Goal: Task Accomplishment & Management: Complete application form

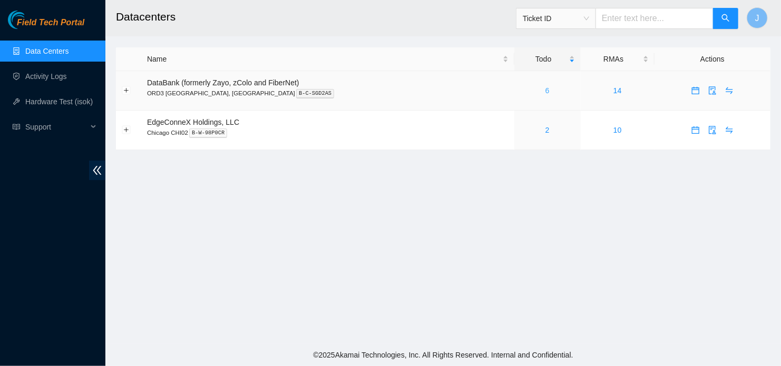
click at [520, 93] on div "6" at bounding box center [547, 91] width 55 height 12
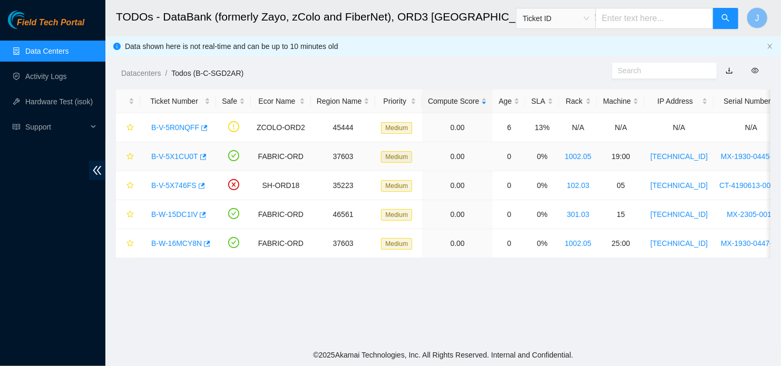
click at [189, 154] on link "B-V-5X1CU0T" at bounding box center [174, 156] width 47 height 8
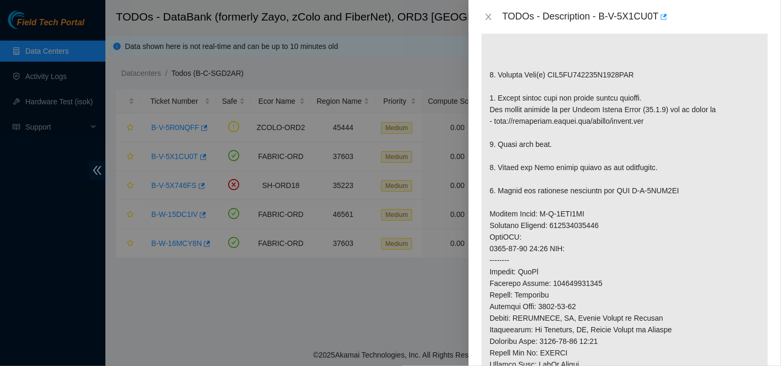
scroll to position [282, 0]
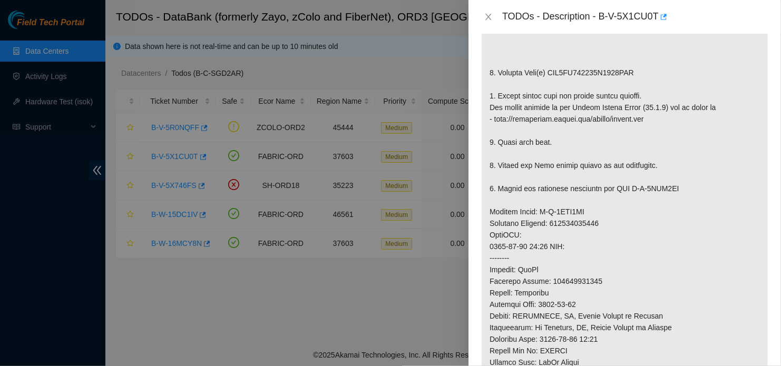
click at [383, 297] on div at bounding box center [390, 183] width 781 height 366
click at [490, 18] on icon "close" at bounding box center [489, 17] width 6 height 6
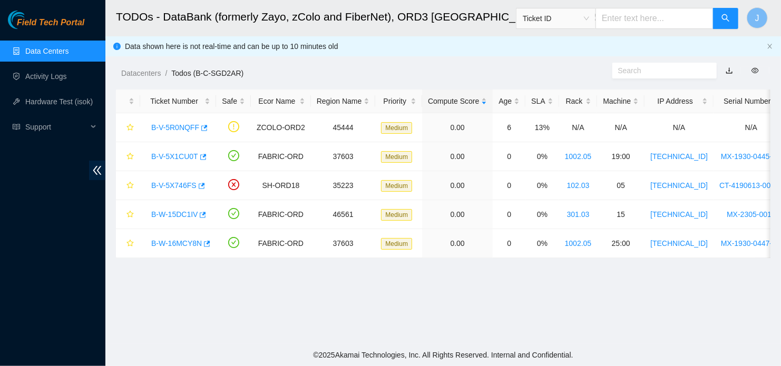
scroll to position [298, 0]
click at [185, 217] on link "B-W-15DC1IV" at bounding box center [174, 214] width 46 height 8
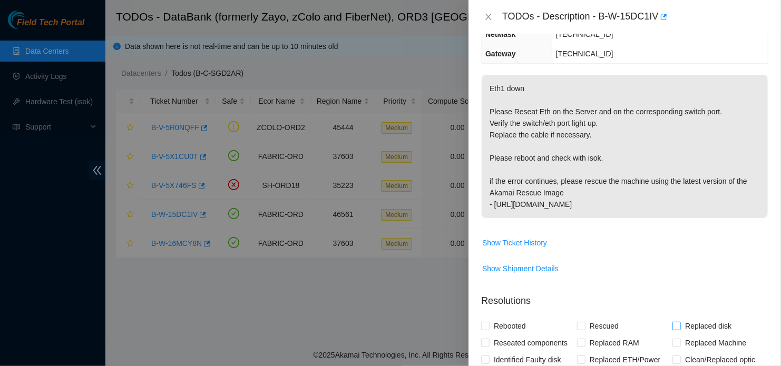
scroll to position [139, 0]
click at [370, 268] on div at bounding box center [390, 183] width 781 height 366
click at [485, 20] on icon "close" at bounding box center [488, 17] width 8 height 8
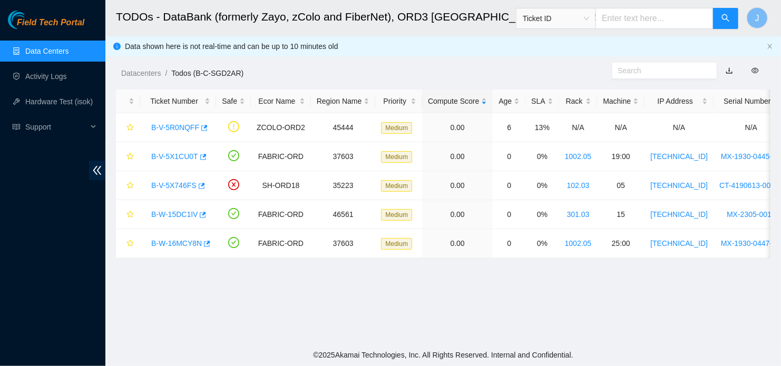
scroll to position [173, 0]
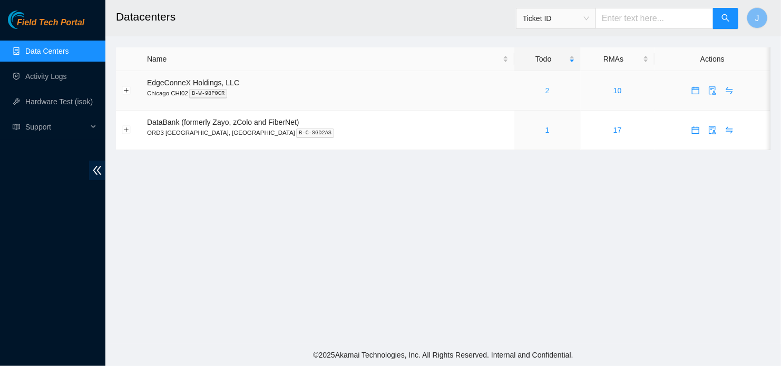
click at [545, 93] on link "2" at bounding box center [547, 90] width 4 height 8
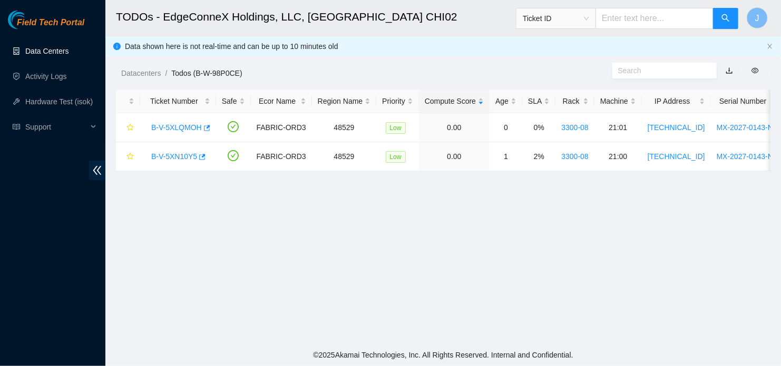
click at [47, 47] on link "Data Centers" at bounding box center [46, 51] width 43 height 8
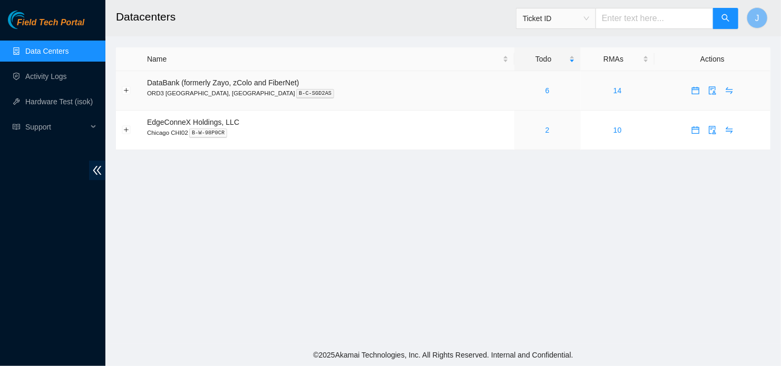
click at [520, 92] on div "6" at bounding box center [547, 91] width 55 height 12
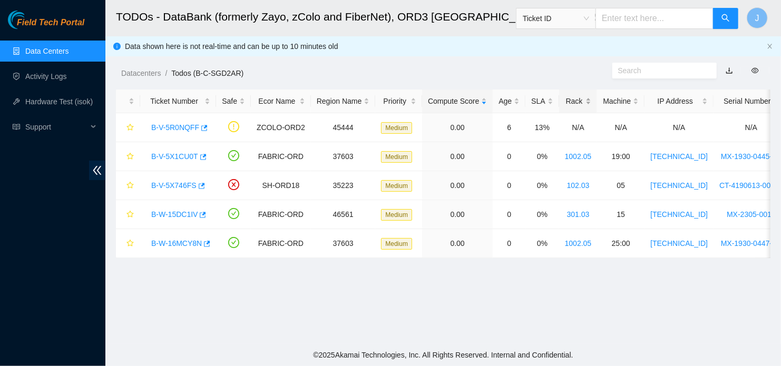
click at [571, 104] on div "Rack" at bounding box center [578, 101] width 27 height 12
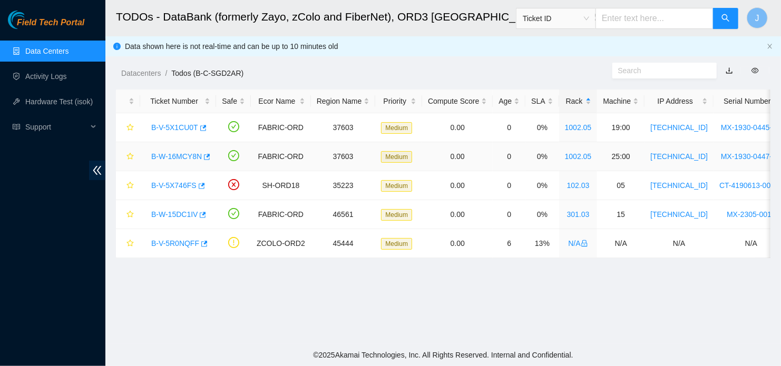
click at [171, 161] on div "B-W-16MCY8N" at bounding box center [178, 156] width 64 height 17
click at [177, 158] on link "B-W-16MCY8N" at bounding box center [176, 156] width 51 height 8
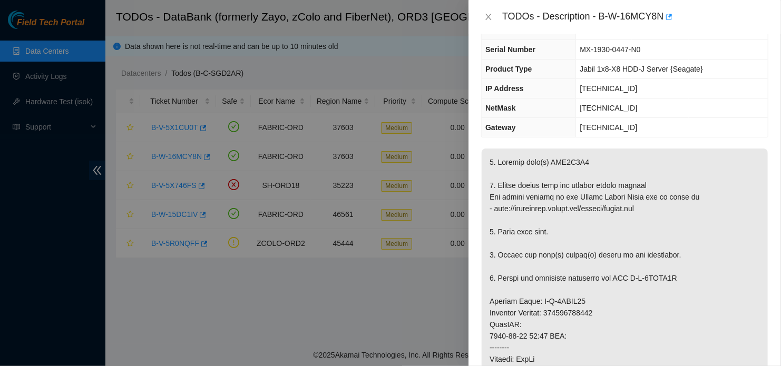
scroll to position [66, 0]
click at [448, 309] on div at bounding box center [390, 183] width 781 height 366
click at [488, 16] on icon "close" at bounding box center [488, 17] width 8 height 8
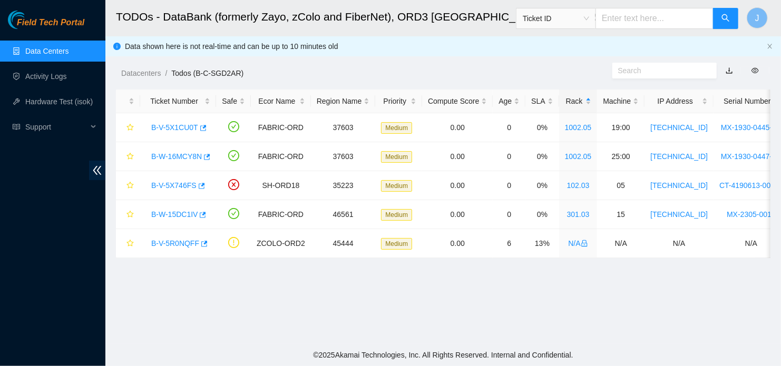
scroll to position [90, 0]
click at [184, 131] on link "B-V-5X1CU0T" at bounding box center [174, 127] width 47 height 8
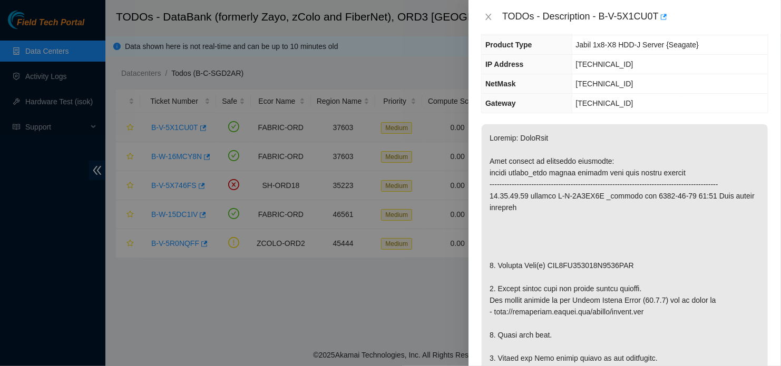
scroll to position [66, 0]
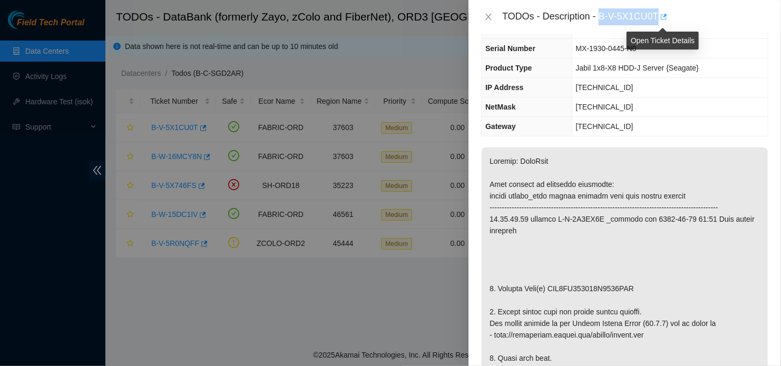
drag, startPoint x: 600, startPoint y: 13, endPoint x: 659, endPoint y: 19, distance: 59.9
click at [659, 19] on div "TODOs - Description - B-V-5X1CU0T" at bounding box center [635, 16] width 266 height 17
copy div "B-V-5X1CU0T"
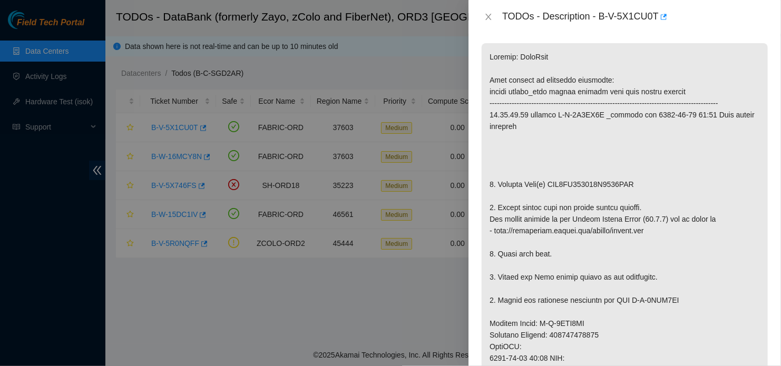
scroll to position [171, 0]
click at [443, 299] on div at bounding box center [390, 183] width 781 height 366
click at [486, 15] on icon "close" at bounding box center [488, 17] width 8 height 8
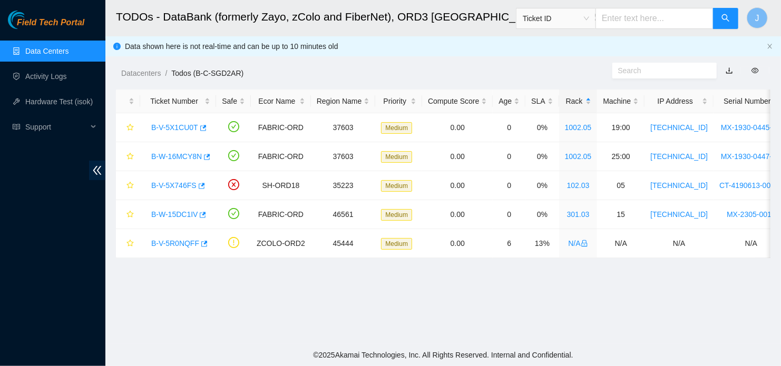
scroll to position [187, 0]
click at [173, 126] on link "B-V-5X1CU0T" at bounding box center [174, 127] width 47 height 8
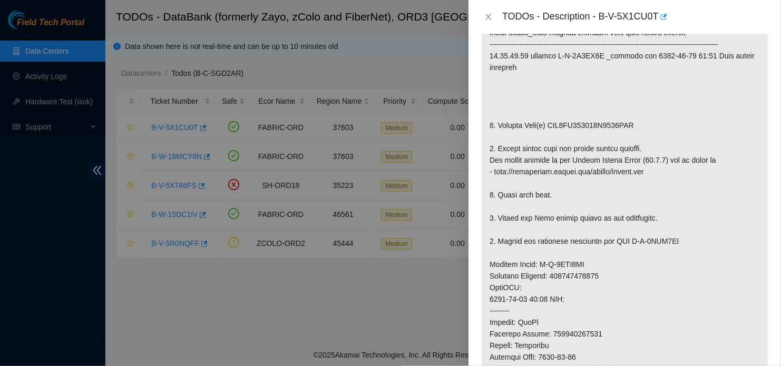
scroll to position [242, 0]
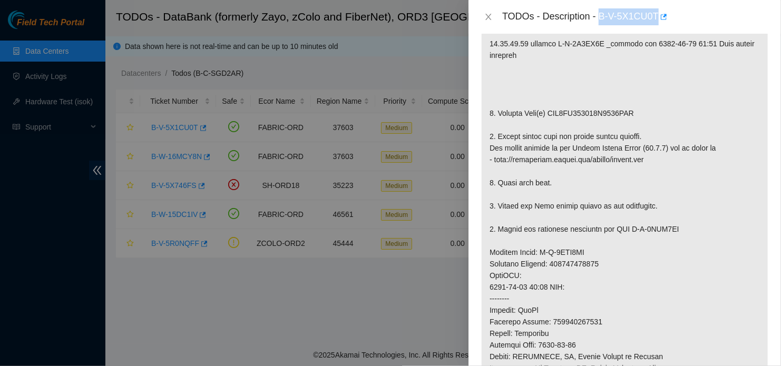
drag, startPoint x: 602, startPoint y: 15, endPoint x: 658, endPoint y: 23, distance: 56.5
click at [658, 23] on div "TODOs - Description - B-V-5X1CU0T" at bounding box center [635, 16] width 266 height 17
copy div "B-V-5X1CU0T"
click at [486, 13] on icon "close" at bounding box center [488, 17] width 8 height 8
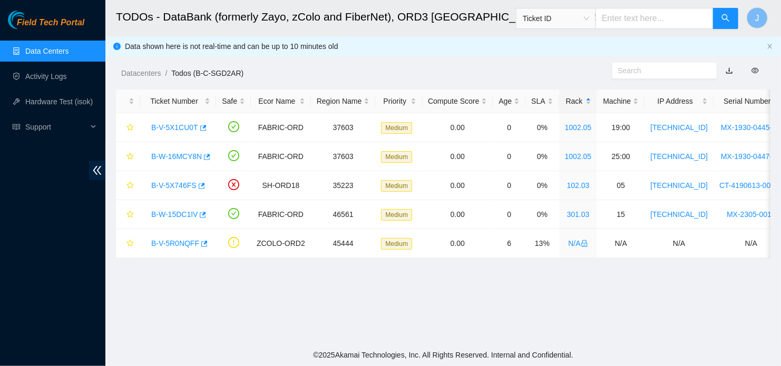
scroll to position [257, 0]
click at [177, 246] on link "B-V-5R0NQFF" at bounding box center [175, 243] width 48 height 8
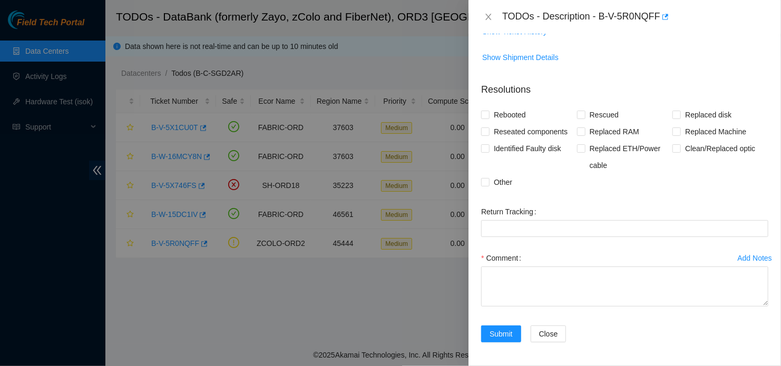
scroll to position [0, 0]
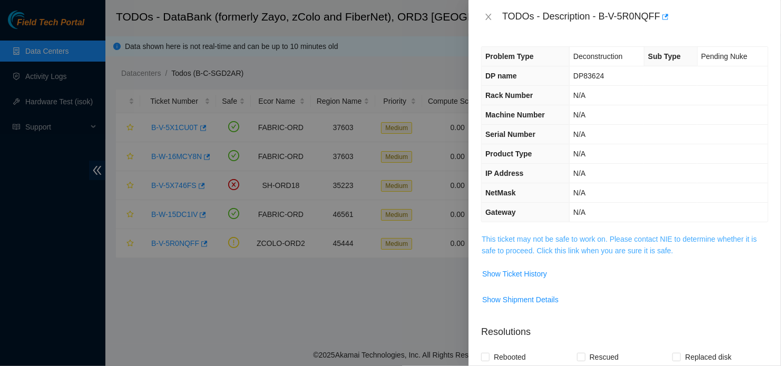
click at [599, 246] on link "This ticket may not be safe to work on. Please contact NIE to determine whether…" at bounding box center [619, 245] width 275 height 20
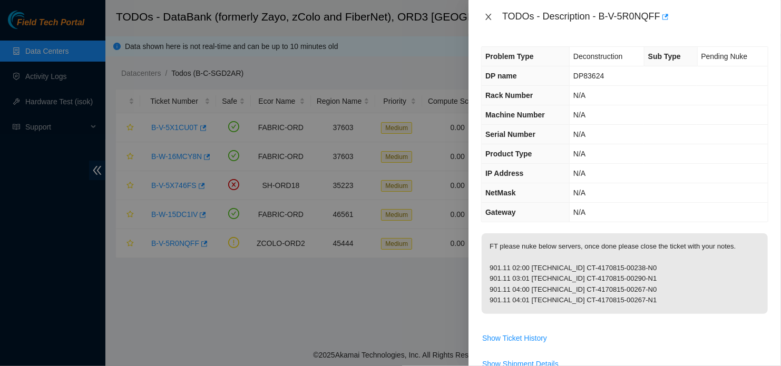
click at [489, 17] on icon "close" at bounding box center [489, 17] width 6 height 6
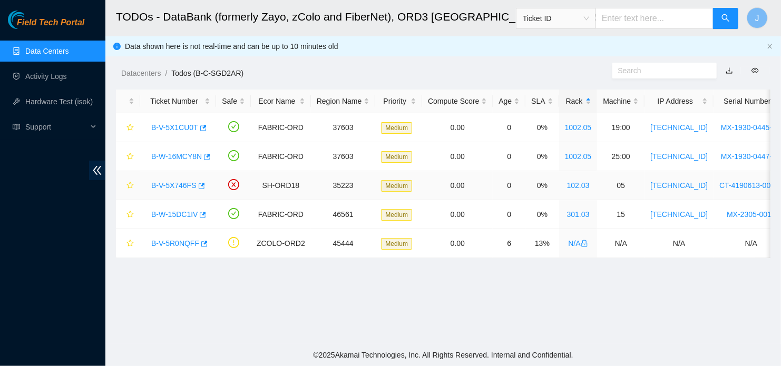
click at [180, 185] on link "B-V-5X746FS" at bounding box center [173, 185] width 45 height 8
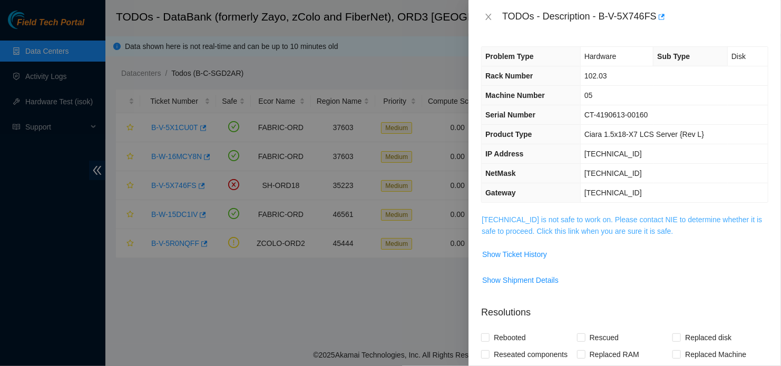
click at [594, 227] on link "104.124.98.42 is not safe to work on. Please contact NIE to determine whether i…" at bounding box center [622, 225] width 280 height 20
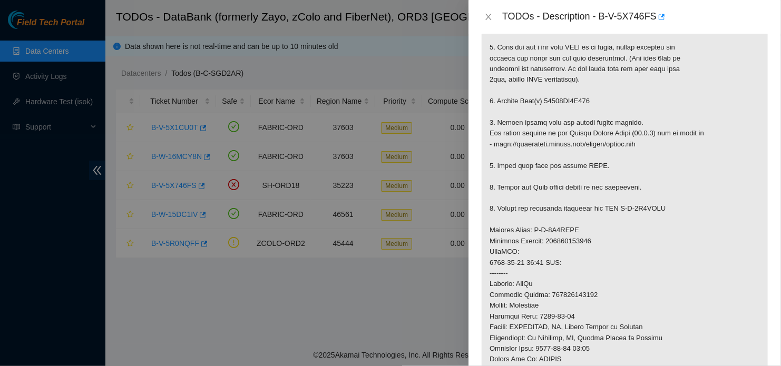
scroll to position [259, 0]
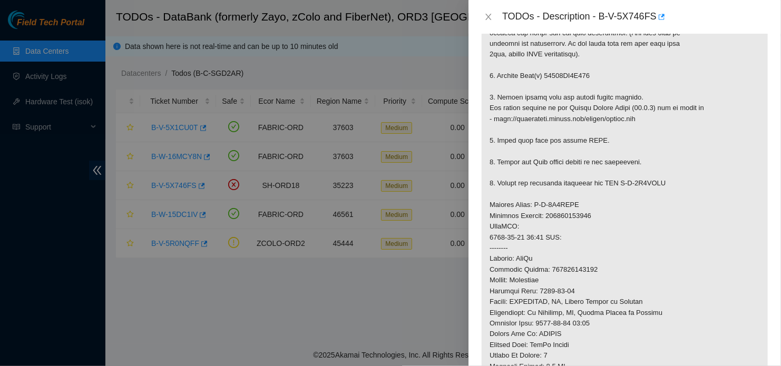
click at [336, 300] on div at bounding box center [390, 183] width 781 height 366
drag, startPoint x: 600, startPoint y: 18, endPoint x: 653, endPoint y: 26, distance: 53.9
click at [653, 26] on div "TODOs - Description - B-V-5X746FS" at bounding box center [624, 17] width 312 height 34
copy div "B-V-5X746FS"
click at [719, 150] on p at bounding box center [625, 216] width 286 height 522
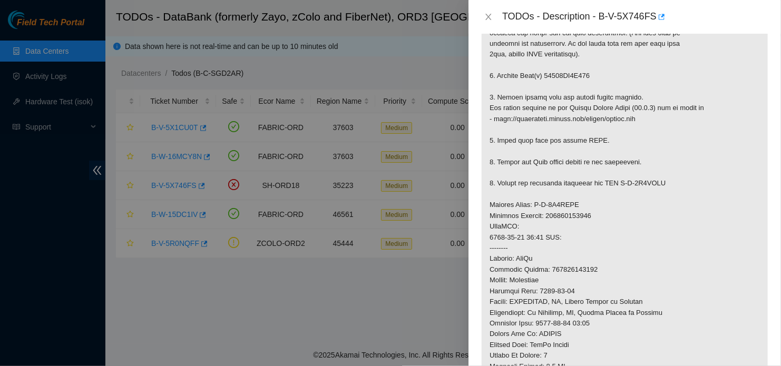
click at [366, 310] on div at bounding box center [390, 183] width 781 height 366
click at [489, 18] on icon "close" at bounding box center [488, 17] width 8 height 8
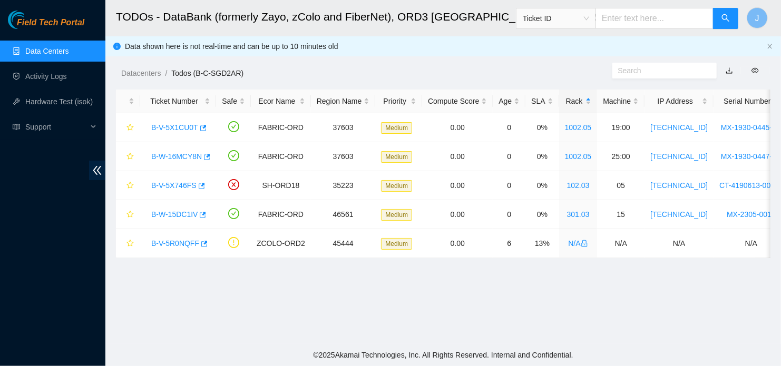
scroll to position [238, 0]
click at [179, 184] on link "B-V-5X746FS" at bounding box center [173, 185] width 45 height 8
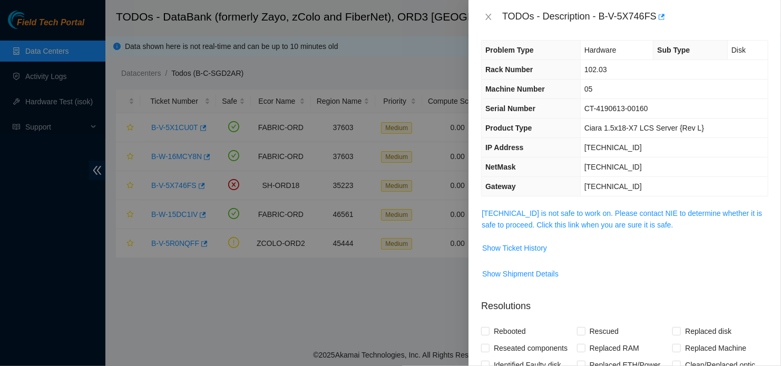
scroll to position [0, 0]
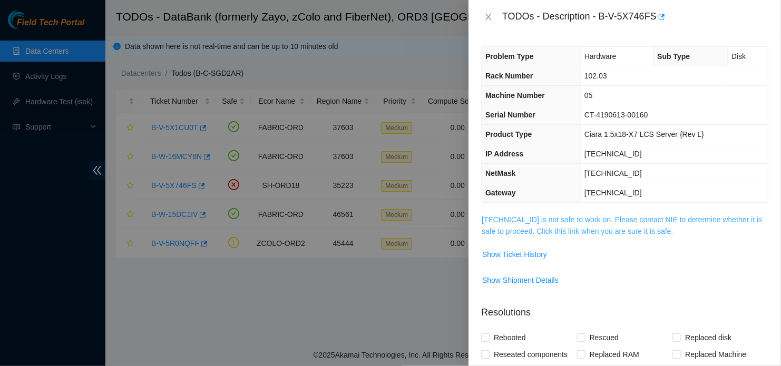
click at [604, 222] on link "104.124.98.42 is not safe to work on. Please contact NIE to determine whether i…" at bounding box center [622, 225] width 280 height 20
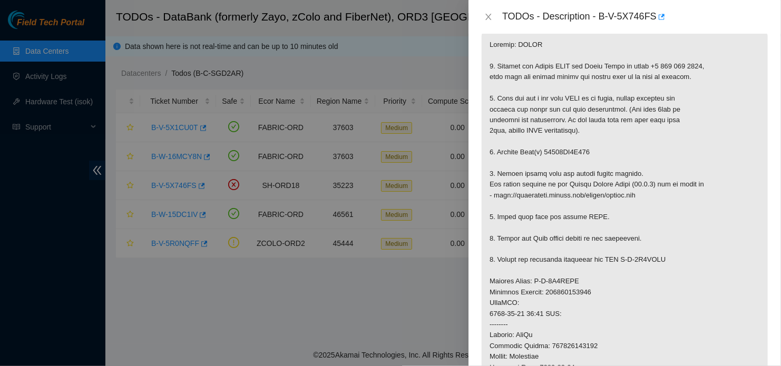
scroll to position [183, 0]
click at [730, 141] on p at bounding box center [625, 292] width 286 height 522
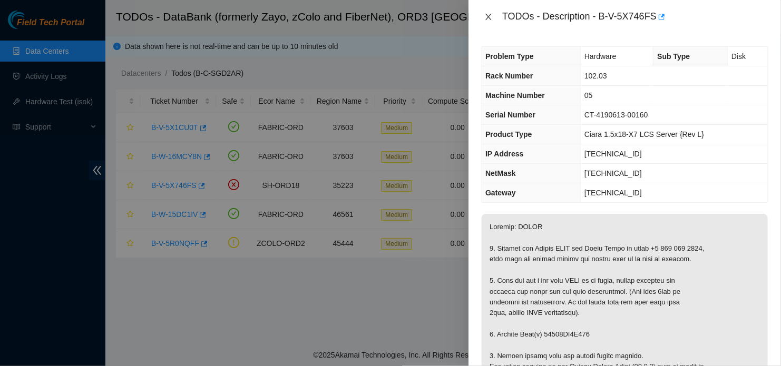
click at [488, 17] on icon "close" at bounding box center [489, 17] width 6 height 6
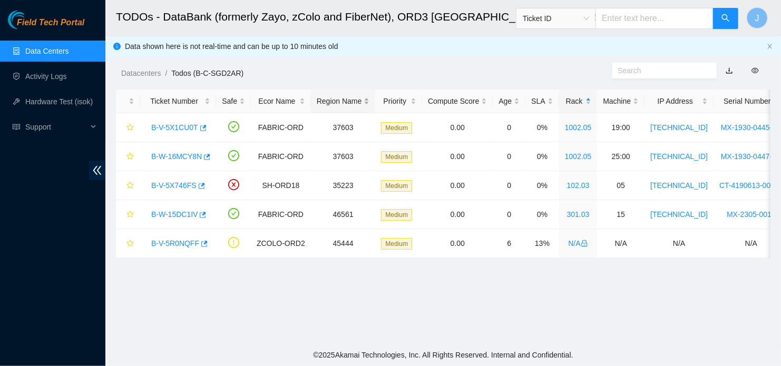
click at [368, 103] on div "Region Name" at bounding box center [343, 101] width 53 height 12
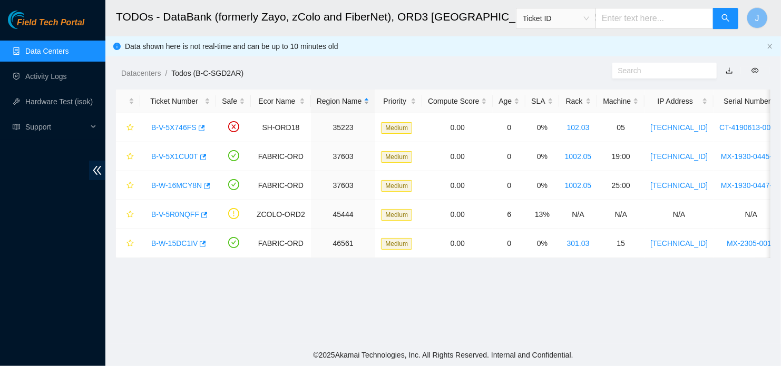
click at [368, 103] on div "Region Name" at bounding box center [343, 101] width 53 height 12
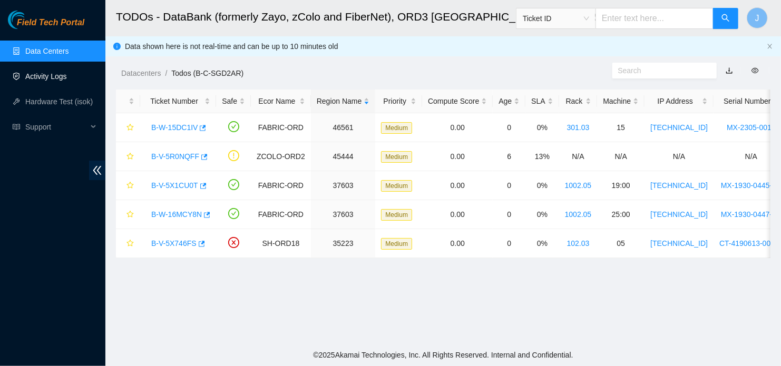
click at [46, 72] on link "Activity Logs" at bounding box center [46, 76] width 42 height 8
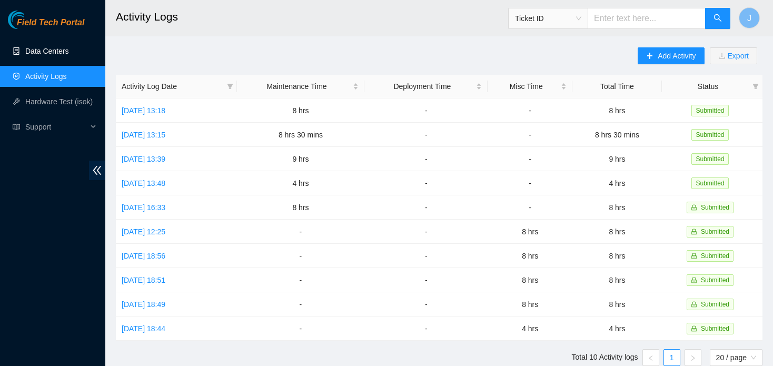
click at [56, 54] on link "Data Centers" at bounding box center [46, 51] width 43 height 8
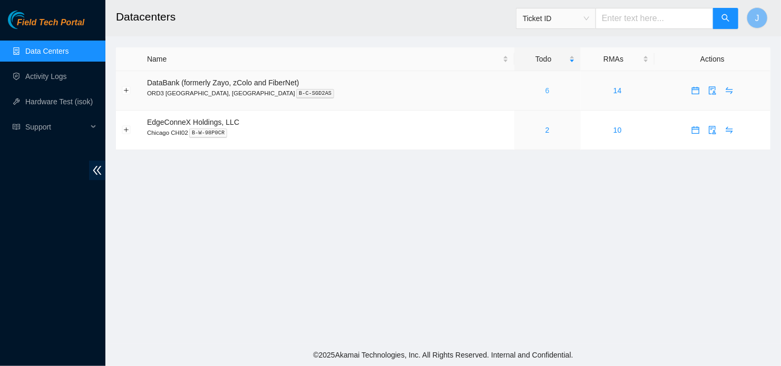
click at [545, 93] on link "6" at bounding box center [547, 90] width 4 height 8
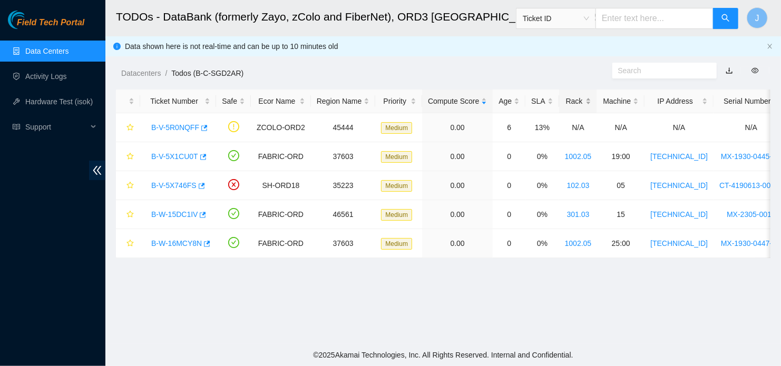
click at [573, 100] on div "Rack" at bounding box center [578, 101] width 27 height 12
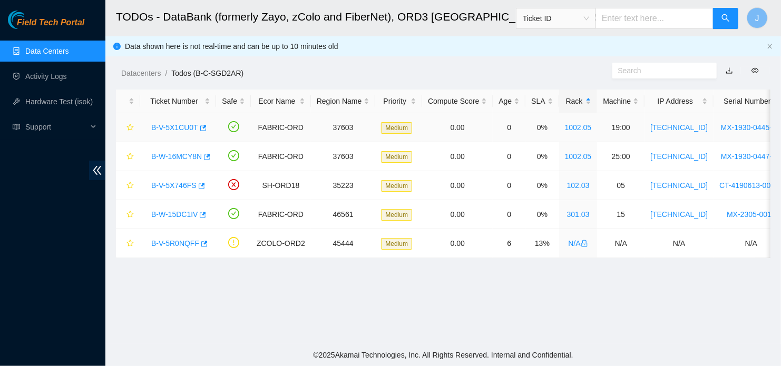
click at [182, 133] on div "B-V-5X1CU0T" at bounding box center [178, 127] width 64 height 17
click at [181, 132] on link "B-V-5X1CU0T" at bounding box center [174, 127] width 47 height 8
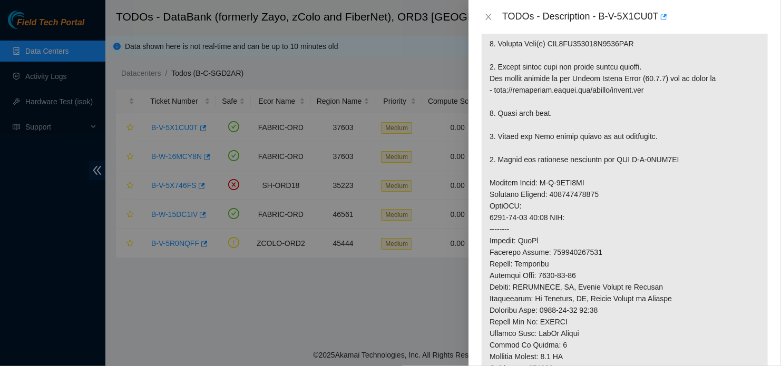
scroll to position [312, 0]
click at [743, 139] on p at bounding box center [625, 194] width 286 height 584
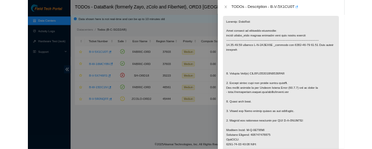
scroll to position [176, 0]
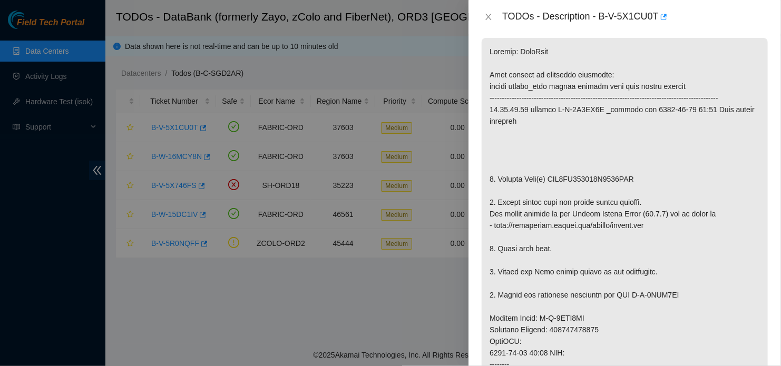
click at [710, 183] on p at bounding box center [625, 330] width 286 height 584
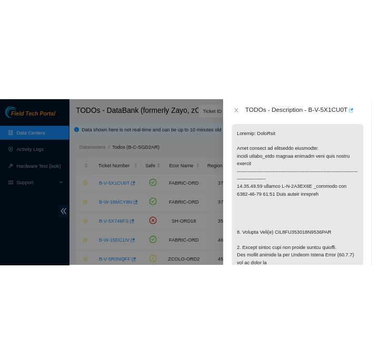
scroll to position [246, 0]
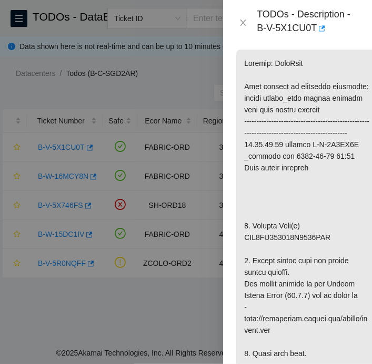
drag, startPoint x: 223, startPoint y: 34, endPoint x: 173, endPoint y: 45, distance: 51.2
click at [173, 45] on div "TODOs - Description - B-V-5X1CU0T Problem Type Hardware Sub Type Tier 1 - Disk …" at bounding box center [186, 182] width 372 height 364
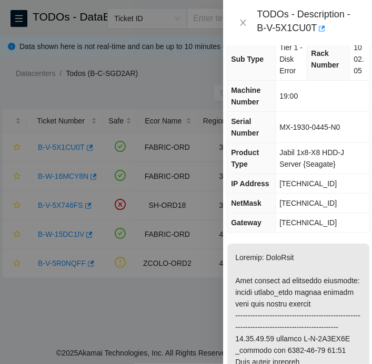
scroll to position [0, 9]
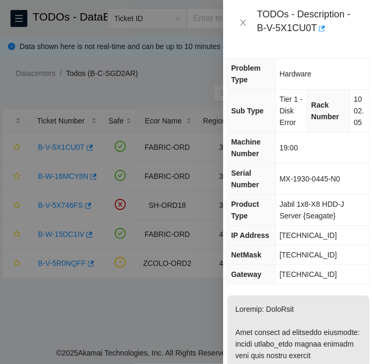
click at [345, 229] on td "23.33.84.40" at bounding box center [323, 235] width 94 height 19
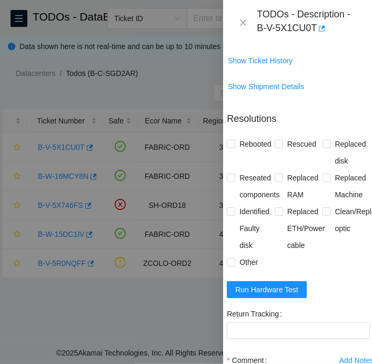
scroll to position [1085, 9]
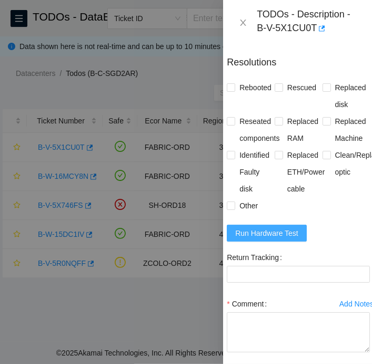
click at [280, 239] on span "Run Hardware Test" at bounding box center [267, 233] width 63 height 12
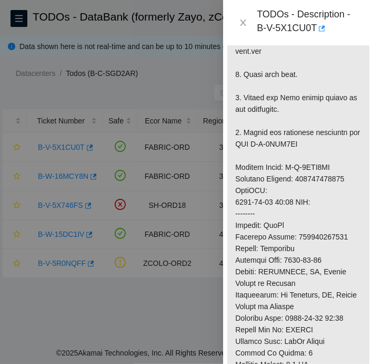
scroll to position [523, 9]
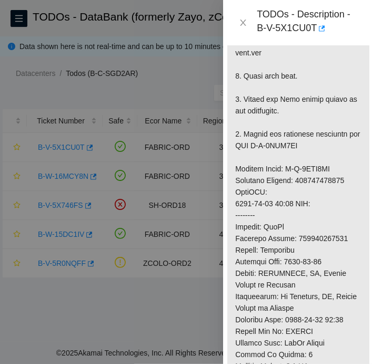
click at [312, 121] on p at bounding box center [299, 156] width 142 height 769
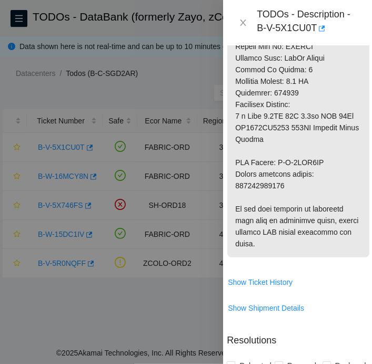
scroll to position [823, 9]
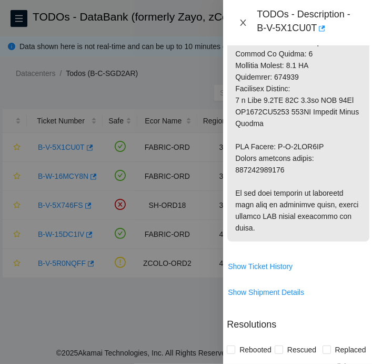
click at [243, 23] on icon "close" at bounding box center [244, 22] width 6 height 6
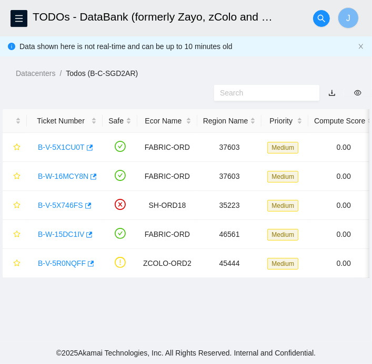
scroll to position [315, 9]
click at [179, 79] on ol "Datacenters / Todos (B-C-SGD2AR) /" at bounding box center [194, 73] width 357 height 12
click at [21, 306] on main "TODOs - DataBank (formerly Zayo, zColo and FiberNet), ORD3 Mt Prospect, IL J Da…" at bounding box center [186, 170] width 372 height 341
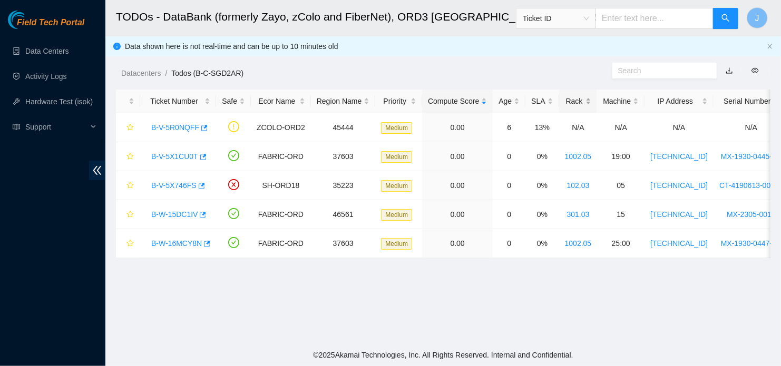
click at [569, 99] on div "Rack" at bounding box center [578, 101] width 27 height 12
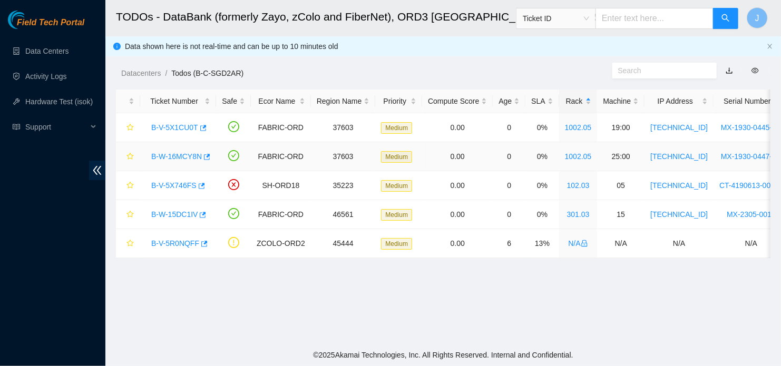
click at [177, 155] on link "B-W-16MCY8N" at bounding box center [176, 156] width 51 height 8
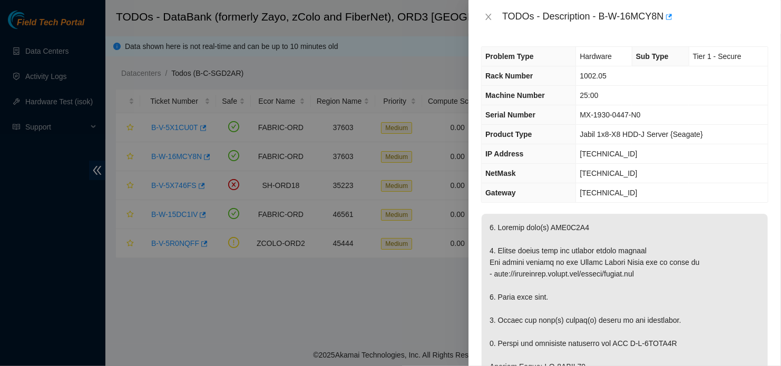
click at [665, 38] on div "Problem Type Hardware Sub Type Tier 1 - Secure Rack Number 1002.05 Machine Numb…" at bounding box center [624, 200] width 312 height 332
drag, startPoint x: 601, startPoint y: 16, endPoint x: 660, endPoint y: 15, distance: 58.5
click at [660, 15] on div "TODOs - Description - B-W-16MCY8N" at bounding box center [635, 16] width 266 height 17
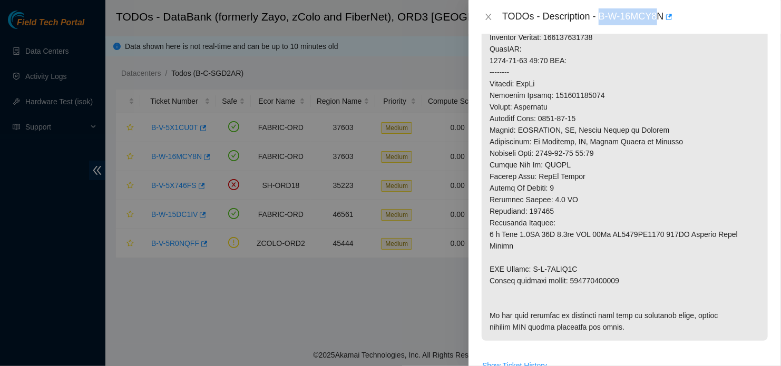
scroll to position [348, 0]
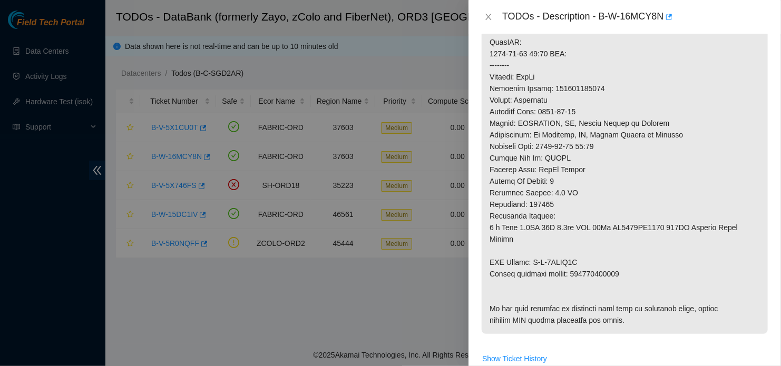
click at [687, 122] on p at bounding box center [625, 100] width 286 height 468
drag, startPoint x: 601, startPoint y: 19, endPoint x: 666, endPoint y: 25, distance: 66.2
click at [666, 25] on div "TODOs - Description - B-W-16MCY8N" at bounding box center [624, 17] width 312 height 34
copy div "B-W-16MCY8N"
click at [710, 241] on p at bounding box center [625, 100] width 286 height 468
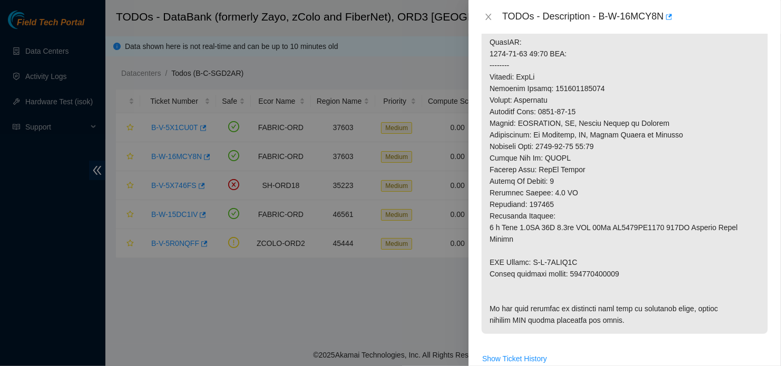
click at [287, 352] on div at bounding box center [390, 183] width 781 height 366
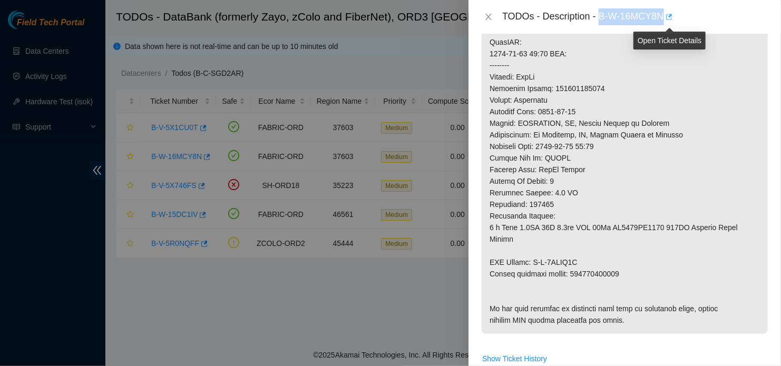
drag, startPoint x: 599, startPoint y: 17, endPoint x: 668, endPoint y: 17, distance: 68.5
click at [668, 17] on div "TODOs - Description - B-W-16MCY8N" at bounding box center [635, 16] width 266 height 17
copy div "B-W-16MCY8N"
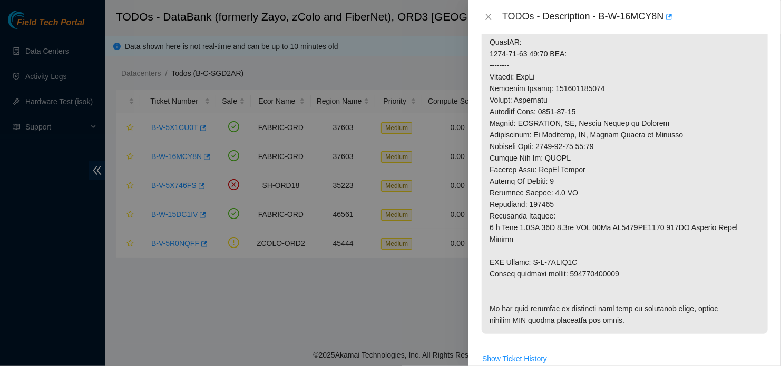
click at [714, 188] on p at bounding box center [625, 100] width 286 height 468
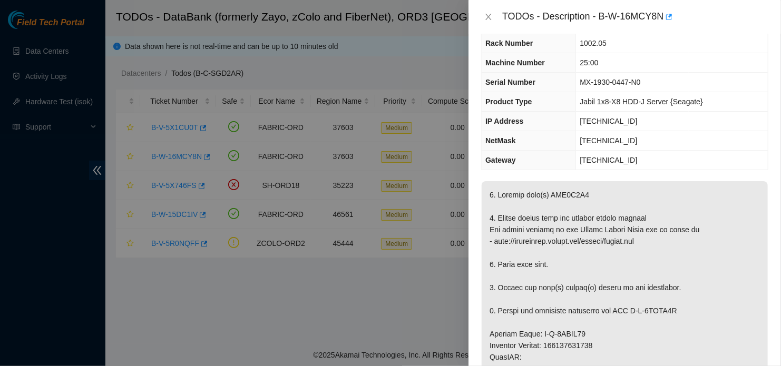
scroll to position [0, 0]
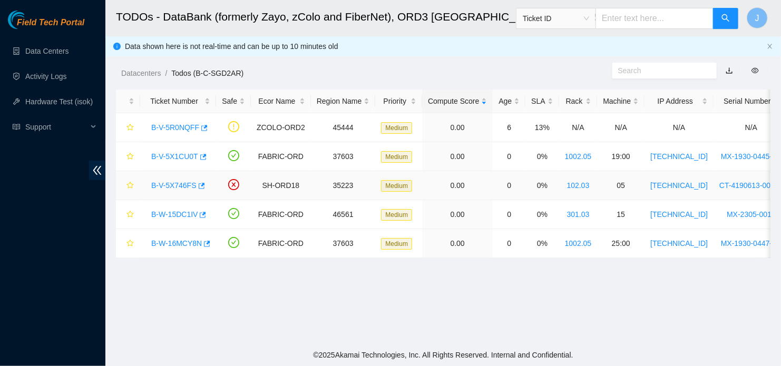
click at [183, 182] on link "B-V-5X746FS" at bounding box center [173, 185] width 45 height 8
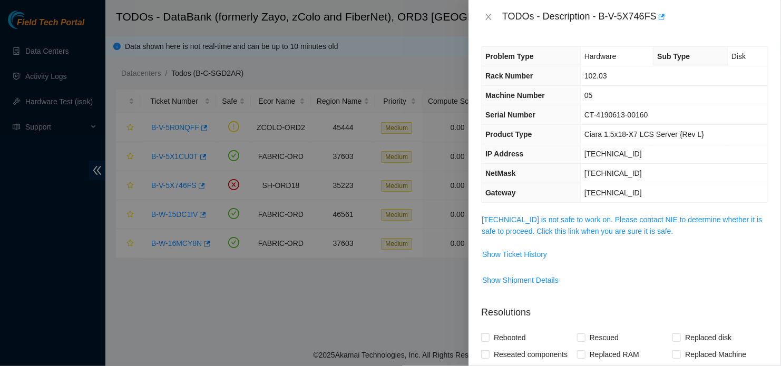
click at [345, 53] on div at bounding box center [390, 183] width 781 height 366
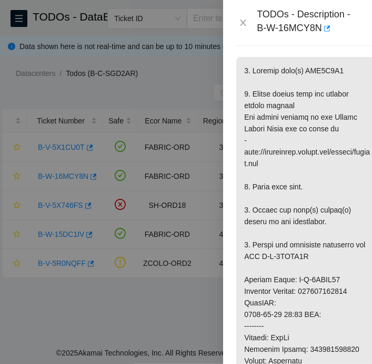
scroll to position [250, 0]
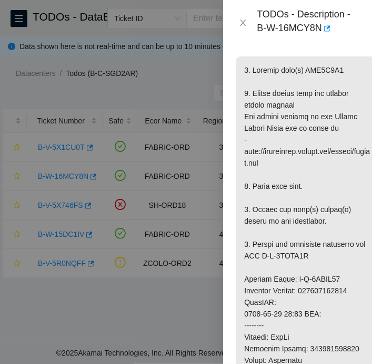
click at [313, 182] on p at bounding box center [308, 359] width 142 height 607
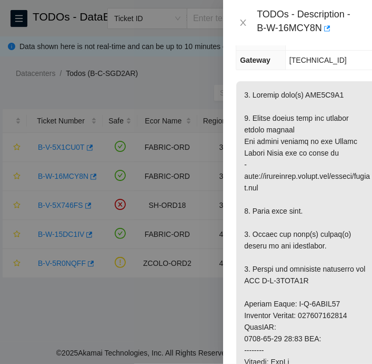
scroll to position [224, 0]
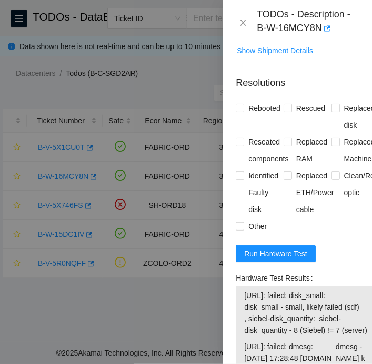
scroll to position [914, 0]
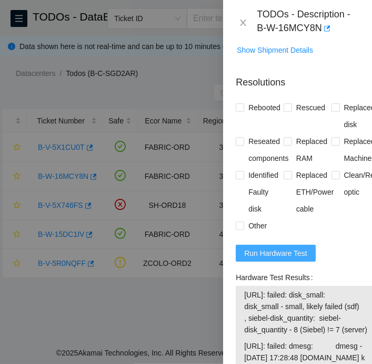
click at [290, 251] on span "Run Hardware Test" at bounding box center [275, 253] width 63 height 12
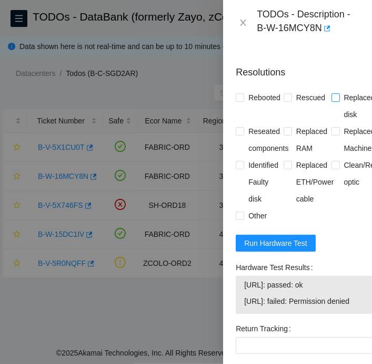
scroll to position [925, 0]
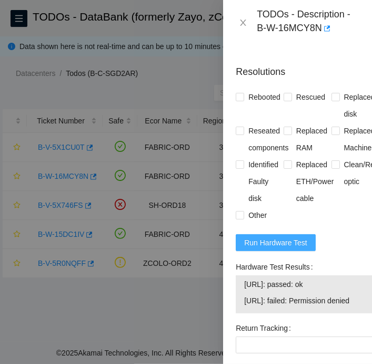
click at [273, 237] on span "Run Hardware Test" at bounding box center [275, 243] width 63 height 12
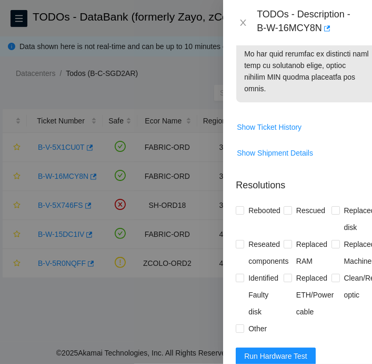
scroll to position [1003, 0]
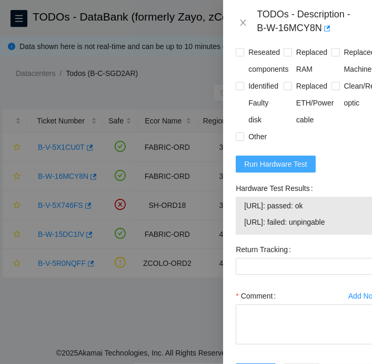
click at [263, 158] on span "Run Hardware Test" at bounding box center [275, 164] width 63 height 12
click at [9, 212] on div at bounding box center [186, 182] width 372 height 364
click at [6, 180] on div at bounding box center [186, 182] width 372 height 364
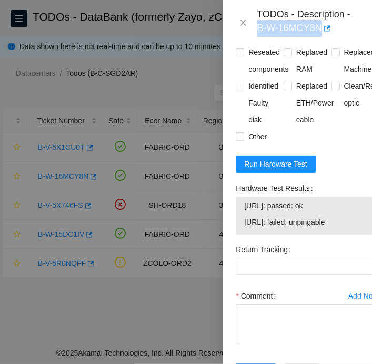
drag, startPoint x: 259, startPoint y: 29, endPoint x: 322, endPoint y: 34, distance: 63.4
click at [322, 34] on div "TODOs - Description - B-W-16MCY8N" at bounding box center [308, 22] width 103 height 28
copy div "B-W-16MCY8N"
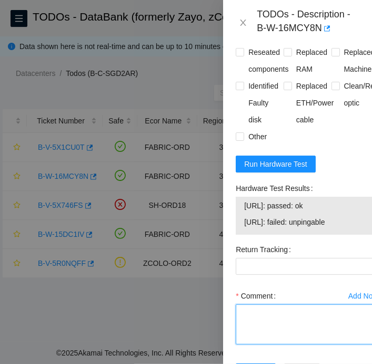
click at [299, 337] on textarea "Comment" at bounding box center [307, 324] width 143 height 40
click at [7, 87] on div at bounding box center [186, 182] width 372 height 364
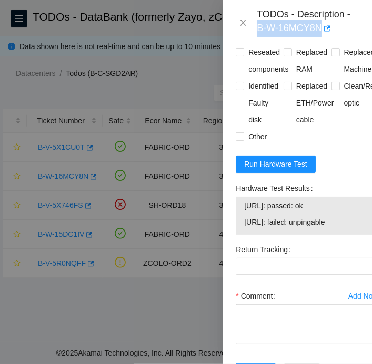
drag, startPoint x: 258, startPoint y: 28, endPoint x: 321, endPoint y: 34, distance: 63.5
click at [321, 34] on div "TODOs - Description - B-W-16MCY8N" at bounding box center [308, 22] width 103 height 28
copy div "B-W-16MCY8N"
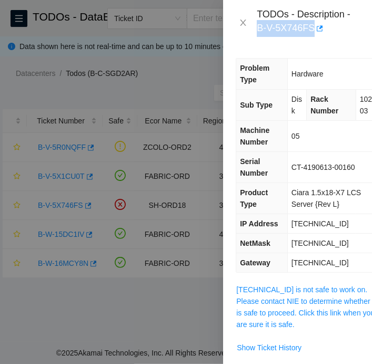
drag, startPoint x: 259, startPoint y: 28, endPoint x: 312, endPoint y: 35, distance: 53.7
click at [312, 35] on div "TODOs - Description - B-V-5X746FS" at bounding box center [308, 22] width 103 height 28
copy div "B-V-5X746FS"
click at [189, 327] on div at bounding box center [186, 182] width 372 height 364
click at [242, 22] on icon "close" at bounding box center [243, 22] width 8 height 8
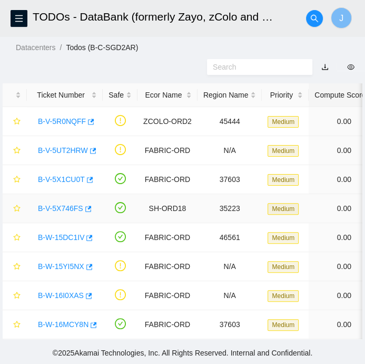
click at [65, 204] on link "B-V-5X746FS" at bounding box center [60, 208] width 45 height 8
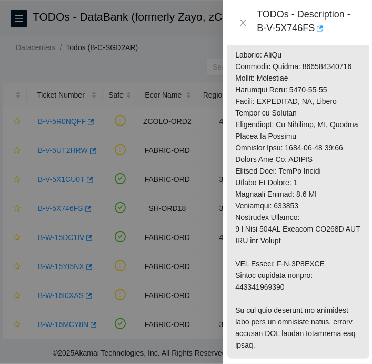
scroll to position [693, 9]
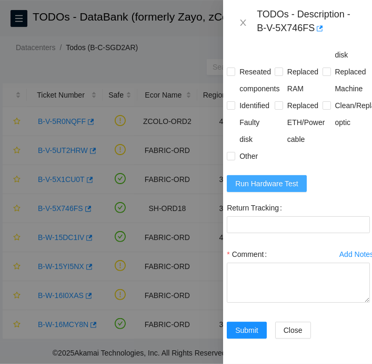
scroll to position [1140, 9]
click at [261, 189] on span "Run Hardware Test" at bounding box center [267, 184] width 63 height 12
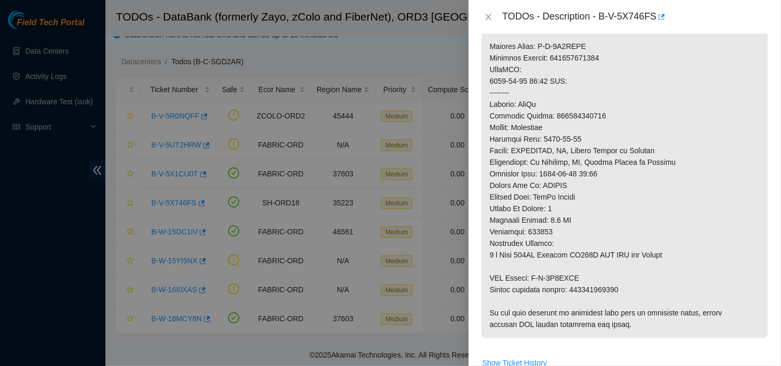
scroll to position [436, 0]
drag, startPoint x: 570, startPoint y: 291, endPoint x: 617, endPoint y: 288, distance: 48.0
click at [372, 288] on p at bounding box center [625, 58] width 286 height 561
drag, startPoint x: 617, startPoint y: 288, endPoint x: 573, endPoint y: 291, distance: 44.9
click at [372, 291] on p at bounding box center [625, 58] width 286 height 561
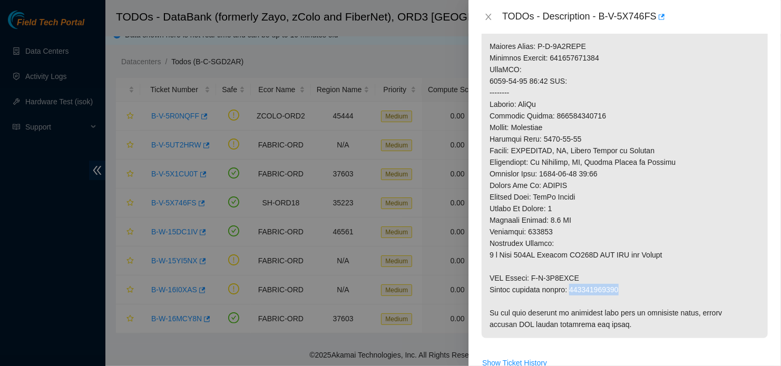
copy p "463470062972"
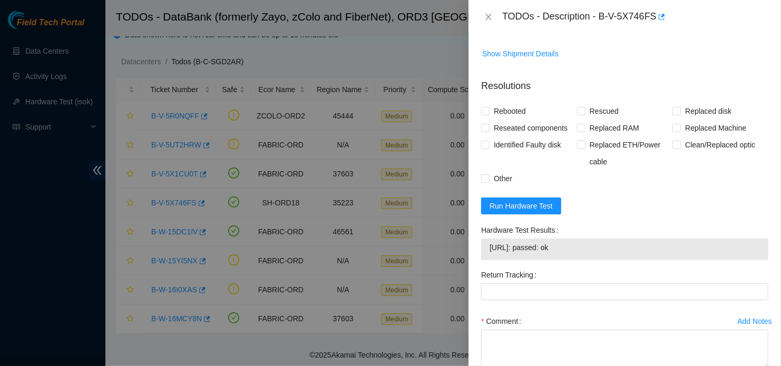
scroll to position [772, 0]
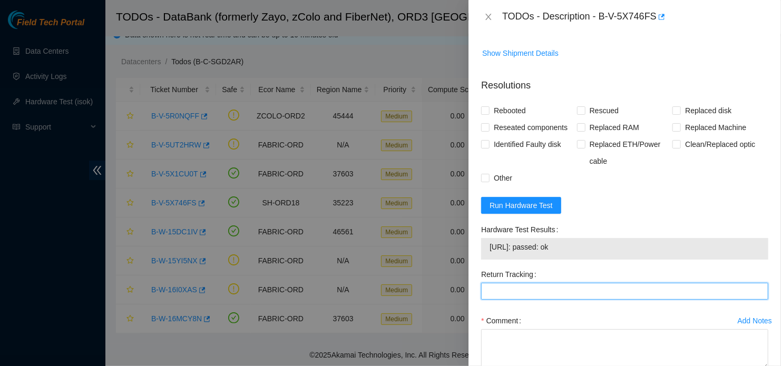
click at [372, 290] on Tracking "Return Tracking" at bounding box center [624, 291] width 287 height 17
paste Tracking "463470062972"
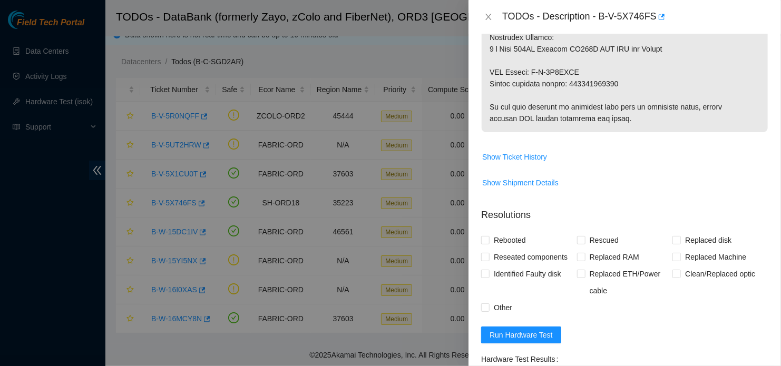
scroll to position [643, 0]
type Tracking "463470062972"
click at [372, 326] on form "Resolutions Rebooted Rescued Replaced disk Reseated components Replaced RAM Rep…" at bounding box center [624, 373] width 287 height 348
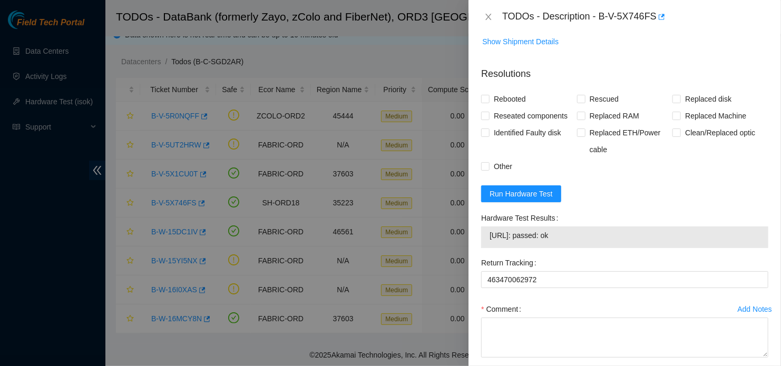
scroll to position [785, 0]
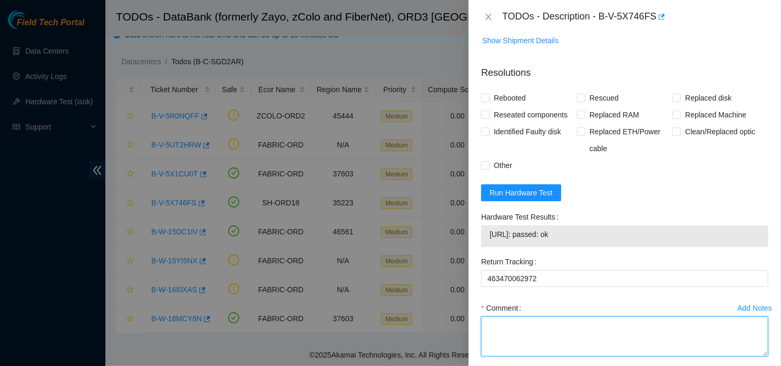
click at [372, 327] on textarea "Comment" at bounding box center [624, 337] width 287 height 40
paste textarea "- Located device - Replaced DBD: SN: old 18521FD9E674 > new S1G0NYAF700978 - Re…"
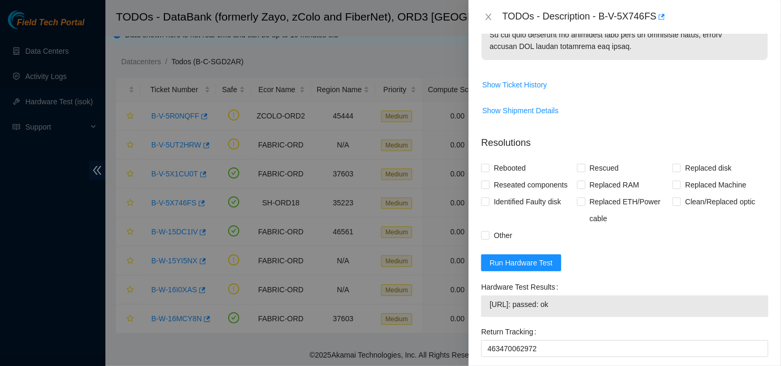
scroll to position [713, 0]
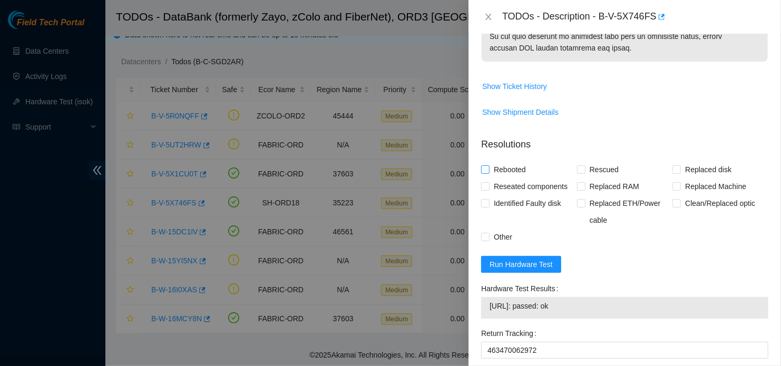
type textarea "- Located device - Replaced DBD: SN: old 18521FD9E674 > new S1G0NYAF700978 - Re…"
click at [372, 173] on label "Rebooted" at bounding box center [505, 169] width 49 height 17
click at [372, 173] on input "Rebooted" at bounding box center [484, 168] width 7 height 7
checkbox input "true"
click at [372, 172] on span at bounding box center [581, 169] width 8 height 8
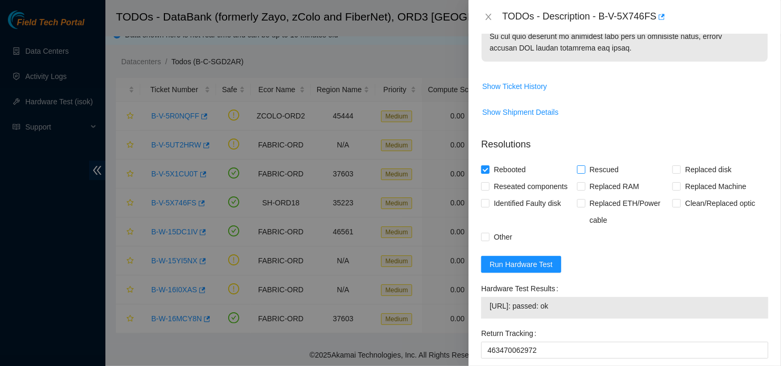
click at [372, 172] on input "Rescued" at bounding box center [580, 168] width 7 height 7
checkbox input "true"
click at [372, 167] on span "Replaced disk" at bounding box center [708, 169] width 55 height 17
click at [372, 167] on input "Replaced disk" at bounding box center [675, 168] width 7 height 7
checkbox input "true"
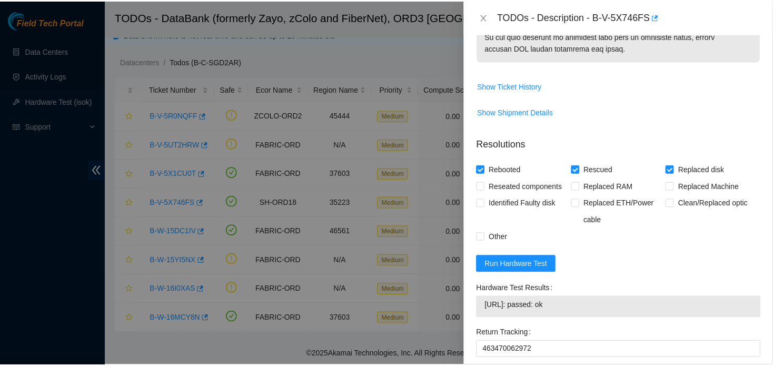
scroll to position [835, 0]
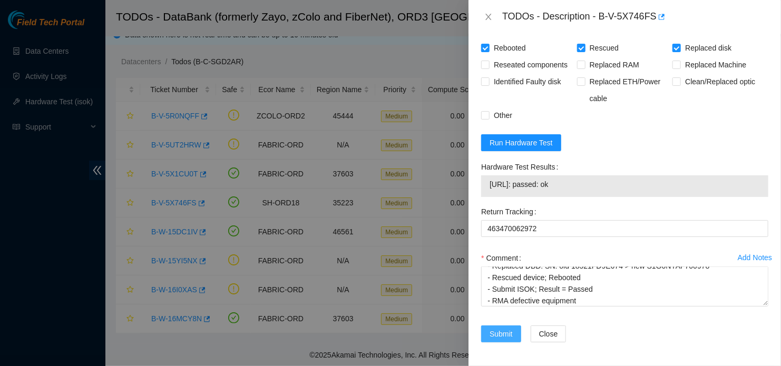
click at [372, 329] on span "Submit" at bounding box center [500, 334] width 23 height 12
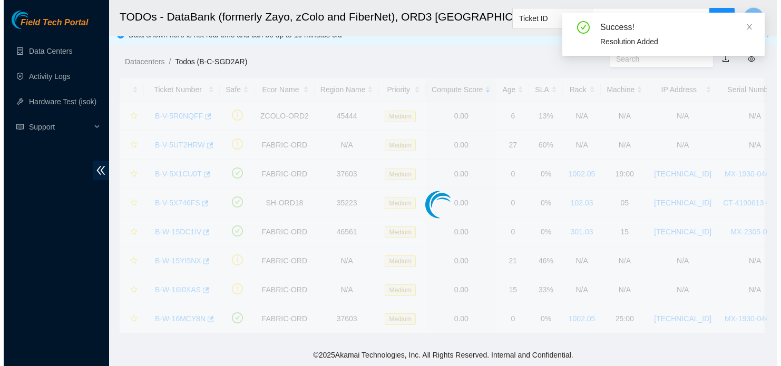
scroll to position [0, 0]
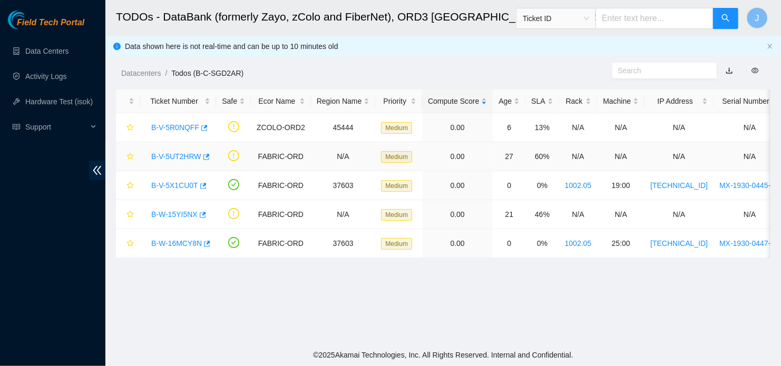
click at [126, 142] on td at bounding box center [128, 156] width 24 height 29
click at [166, 183] on link "B-V-5X1CU0T" at bounding box center [174, 185] width 47 height 8
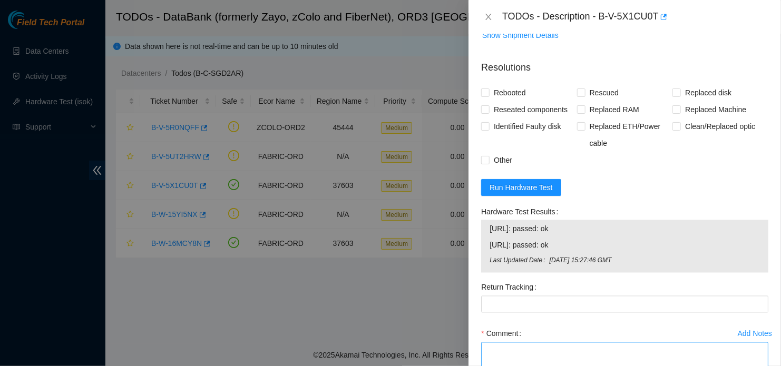
scroll to position [889, 0]
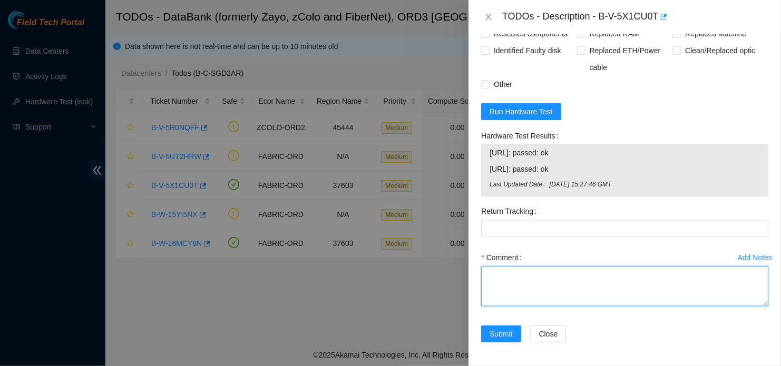
click at [372, 292] on textarea "Comment" at bounding box center [624, 287] width 287 height 40
paste textarea "- Located Device - DBD replaced; SN: old WFK4EN77 > new WFKA8W2M - Rescued Devi…"
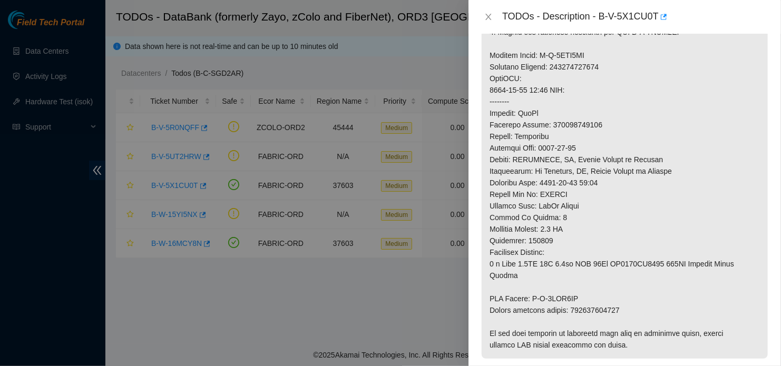
scroll to position [502, 0]
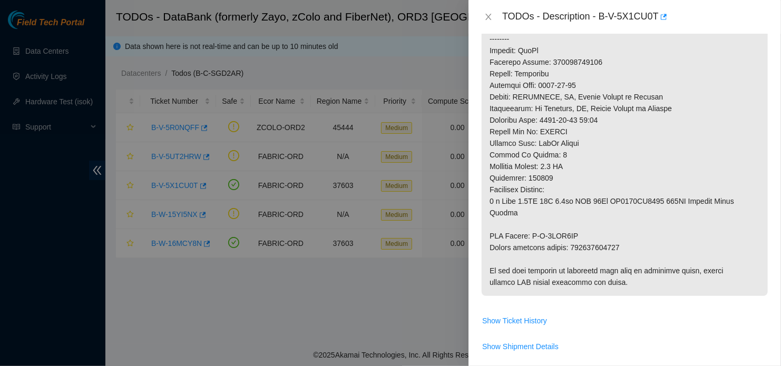
type textarea "- Located Device - DBD replaced; SN: old WFK4EN77 > new WFKA8W2M - Rescued Devi…"
drag, startPoint x: 572, startPoint y: 246, endPoint x: 619, endPoint y: 246, distance: 46.4
click at [372, 246] on p at bounding box center [625, 4] width 286 height 584
copy p "450826222052"
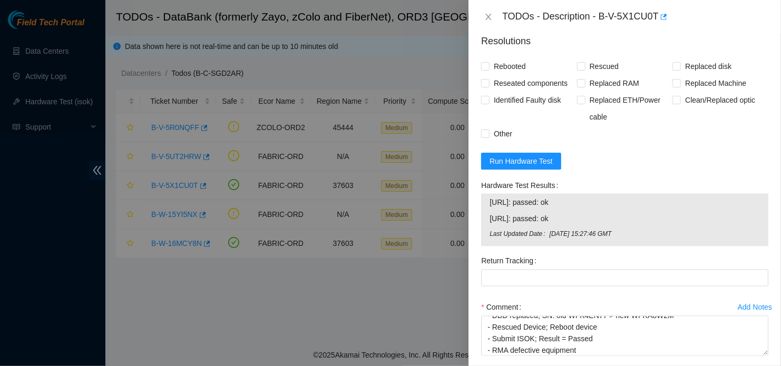
scroll to position [889, 0]
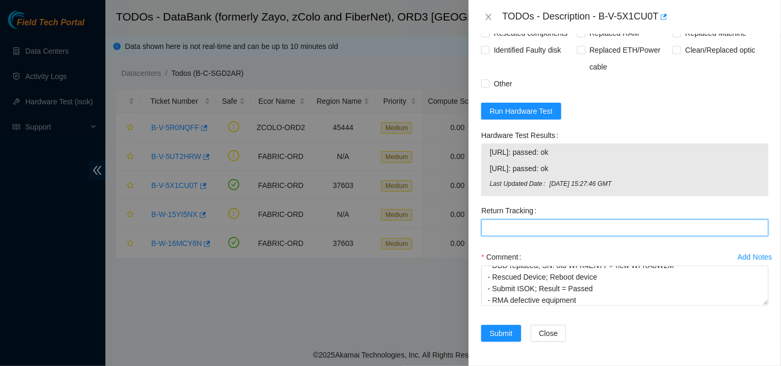
click at [372, 232] on Tracking "Return Tracking" at bounding box center [624, 228] width 287 height 17
paste Tracking "450826222052"
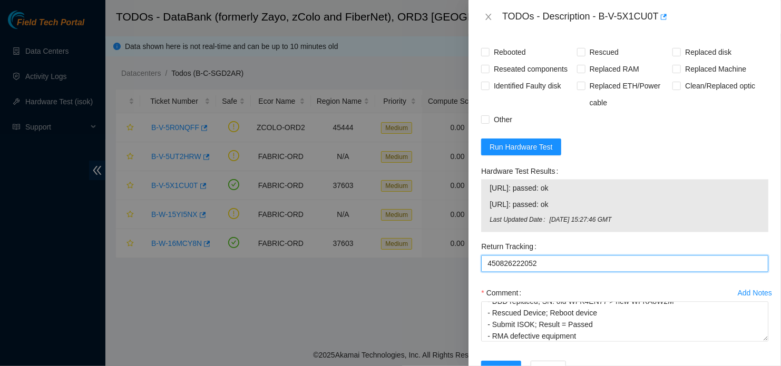
scroll to position [816, 0]
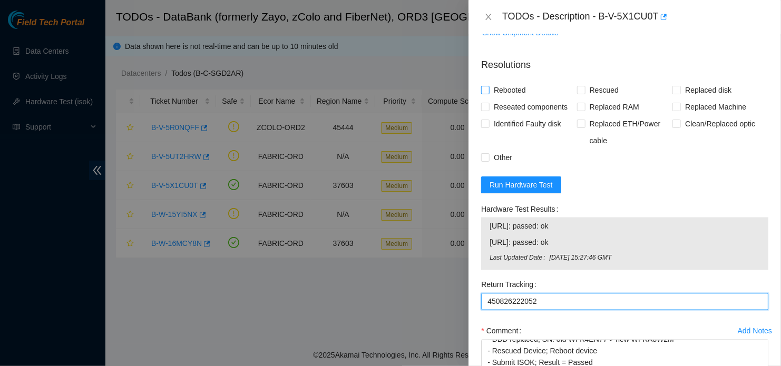
type Tracking "450826222052"
click at [372, 91] on input "Rebooted" at bounding box center [484, 89] width 7 height 7
checkbox input "true"
click at [372, 86] on input "Rescued" at bounding box center [580, 89] width 7 height 7
checkbox input "true"
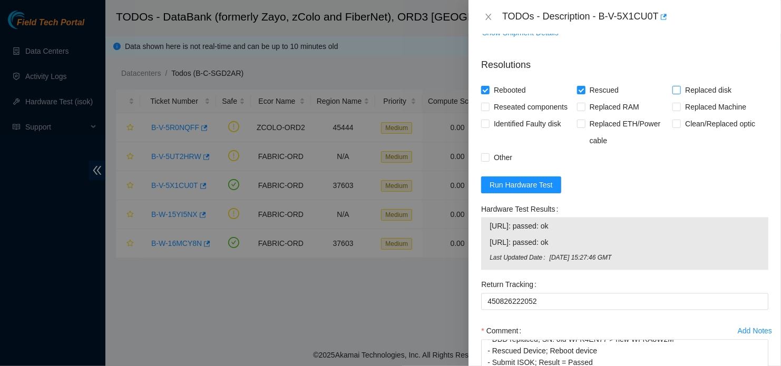
click at [372, 92] on input "Replaced disk" at bounding box center [675, 89] width 7 height 7
checkbox input "true"
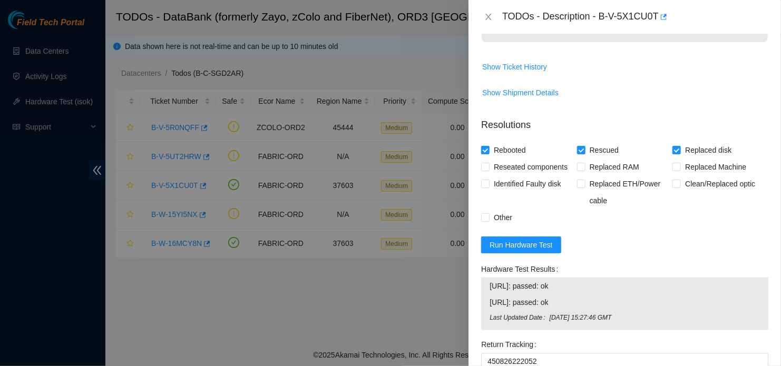
scroll to position [889, 0]
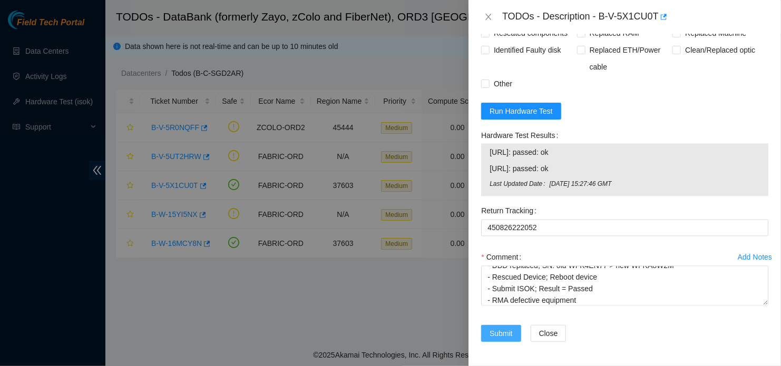
click at [372, 334] on span "Submit" at bounding box center [500, 334] width 23 height 12
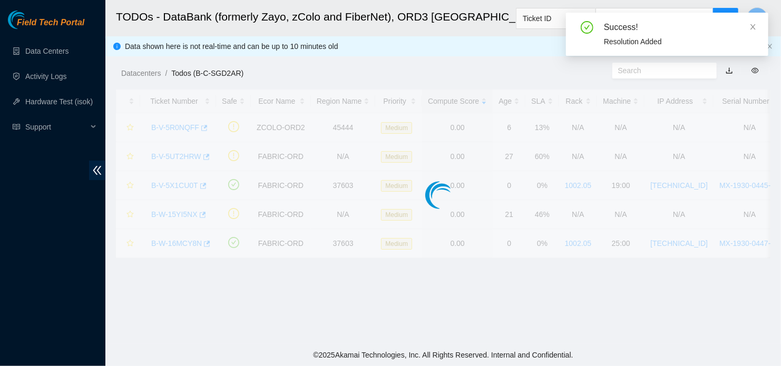
scroll to position [289, 0]
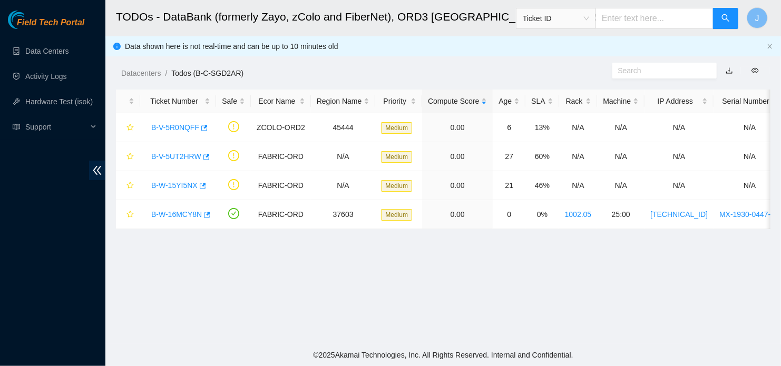
click at [34, 224] on div "Field Tech Portal Data Centers Activity Logs Hardware Test (isok) Support" at bounding box center [52, 189] width 105 height 356
click at [115, 144] on main "TODOs - DataBank (formerly Zayo, zColo and FiberNet), ORD3 Mt Prospect, IL Tick…" at bounding box center [442, 172] width 675 height 344
click at [177, 214] on link "B-W-16MCY8N" at bounding box center [176, 214] width 51 height 8
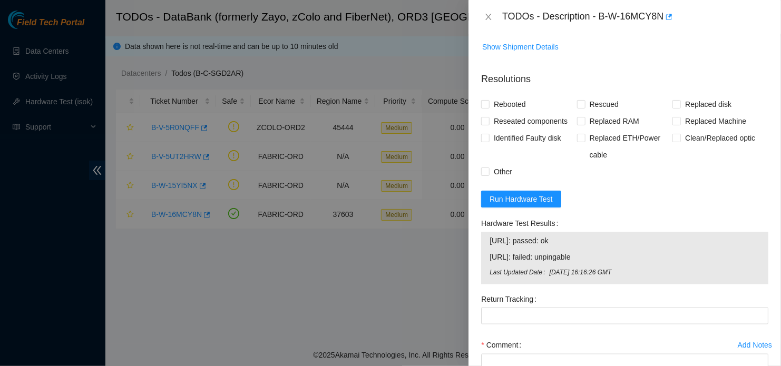
scroll to position [761, 0]
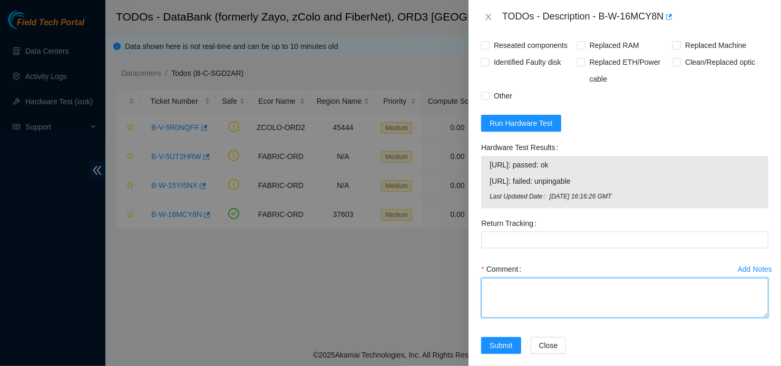
click at [372, 281] on textarea "Comment" at bounding box center [624, 298] width 287 height 40
paste textarea "- Located Device - DBD replaced; SN: old WFK8Y9N5 > new WFKCNFWP - Rescued Devi…"
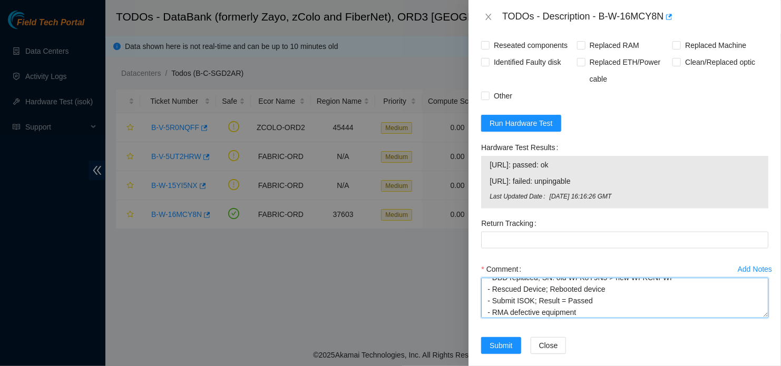
scroll to position [4, 0]
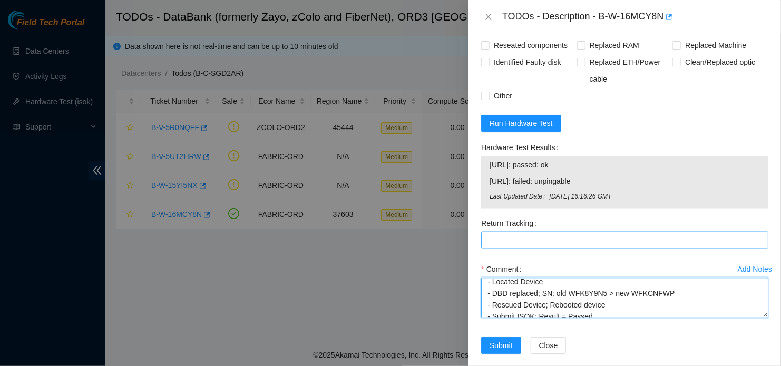
type textarea "- Located Device - DBD replaced; SN: old WFK8Y9N5 > new WFKCNFWP - Rescued Devi…"
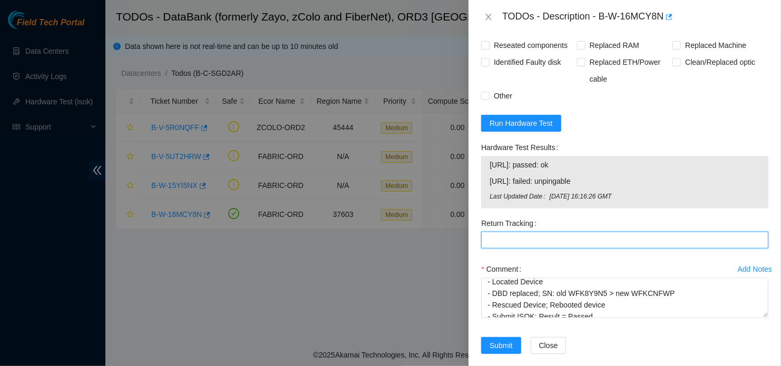
click at [372, 232] on Tracking "Return Tracking" at bounding box center [624, 240] width 287 height 17
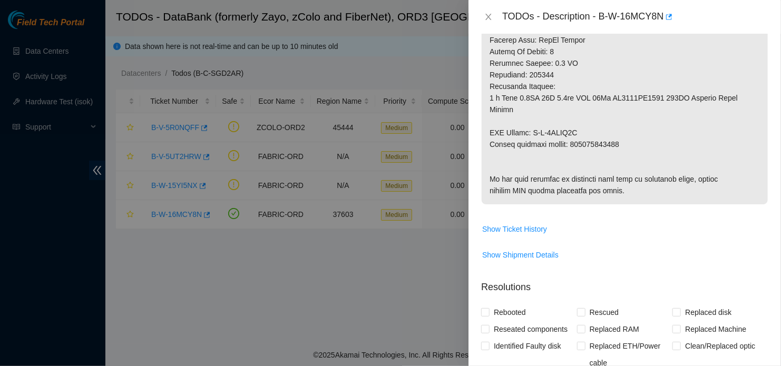
scroll to position [469, 0]
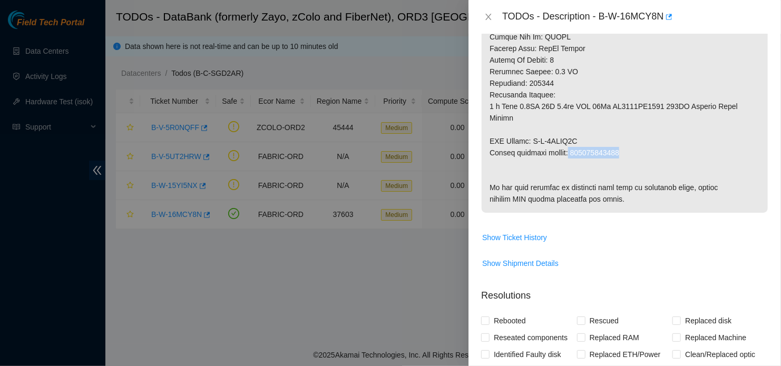
drag, startPoint x: 569, startPoint y: 141, endPoint x: 617, endPoint y: 143, distance: 48.0
drag, startPoint x: 617, startPoint y: 143, endPoint x: 571, endPoint y: 143, distance: 46.4
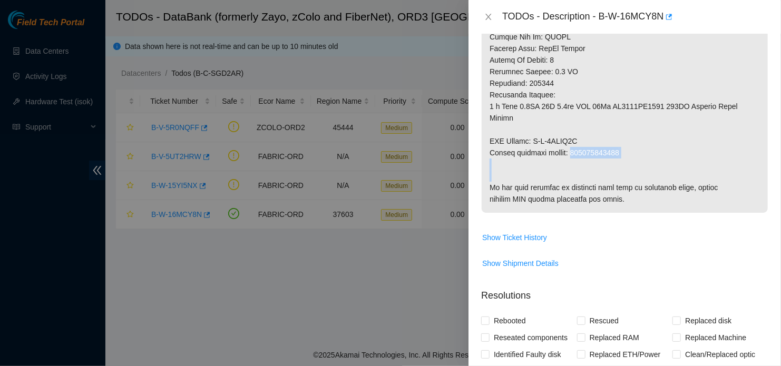
copy p "463470061597"
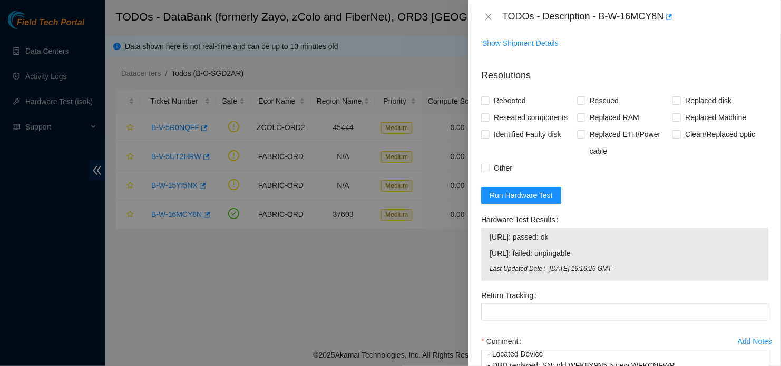
scroll to position [690, 0]
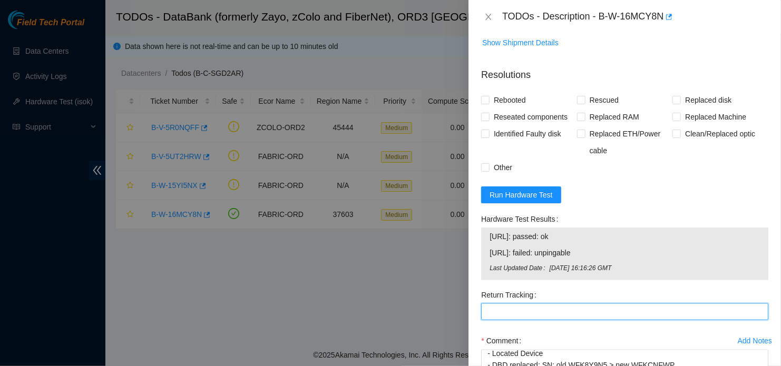
click at [372, 303] on Tracking "Return Tracking" at bounding box center [624, 311] width 287 height 17
paste Tracking "463470061597"
type Tracking "463470061597"
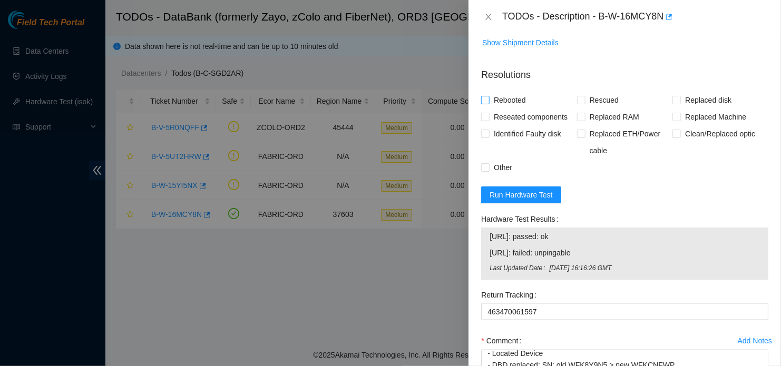
click at [372, 96] on input "Rebooted" at bounding box center [484, 99] width 7 height 7
checkbox input "true"
click at [372, 96] on span at bounding box center [581, 100] width 8 height 8
click at [372, 96] on input "Rescued" at bounding box center [580, 99] width 7 height 7
checkbox input "true"
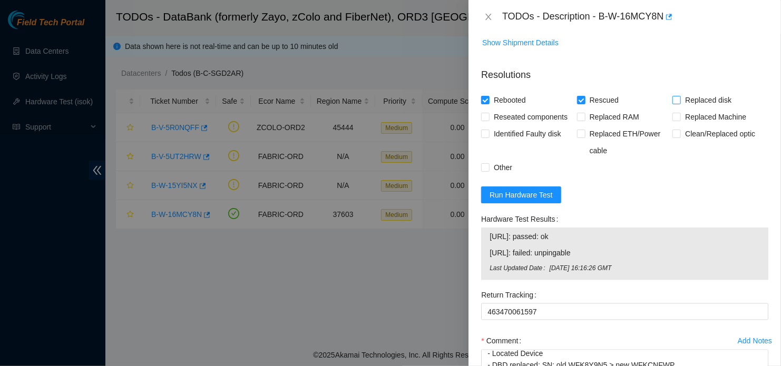
click at [372, 92] on span "Replaced disk" at bounding box center [708, 100] width 55 height 17
click at [372, 96] on input "Replaced disk" at bounding box center [675, 99] width 7 height 7
checkbox input "true"
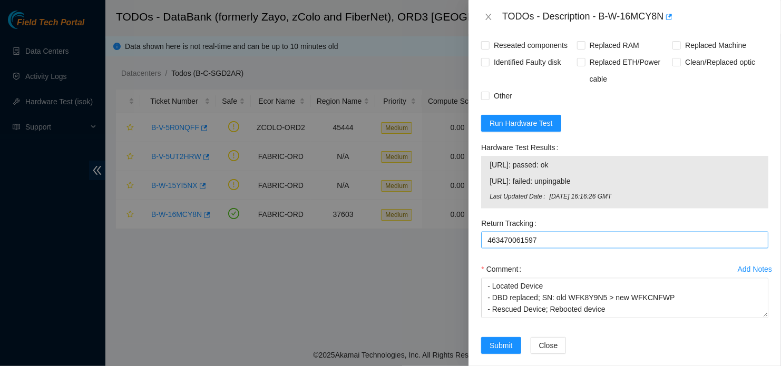
scroll to position [23, 0]
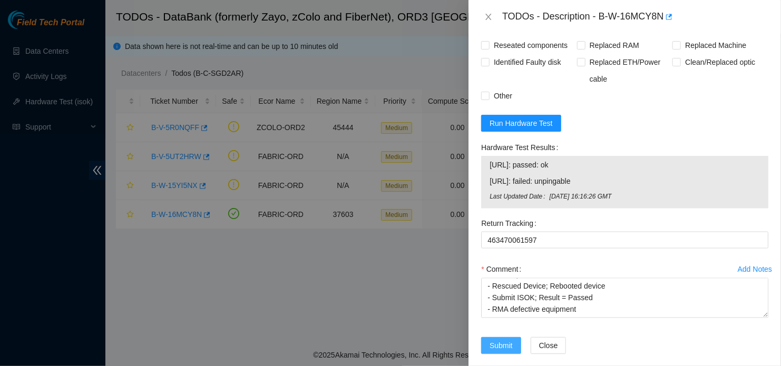
click at [372, 340] on span "Submit" at bounding box center [500, 346] width 23 height 12
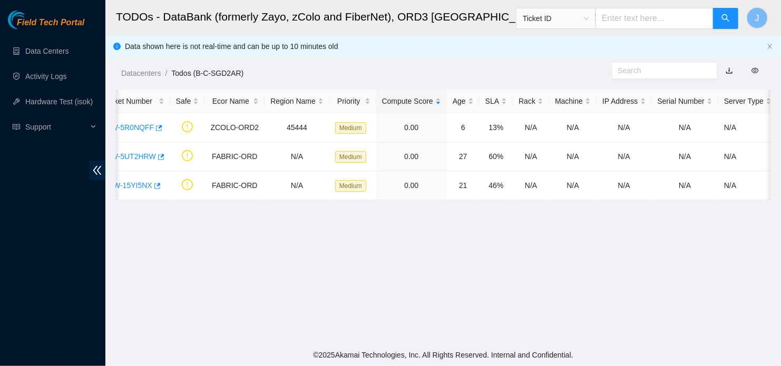
scroll to position [0, 0]
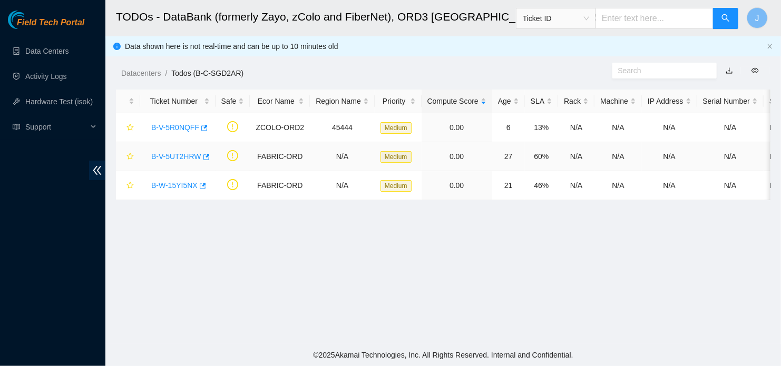
click at [181, 159] on link "B-V-5UT2HRW" at bounding box center [176, 156] width 50 height 8
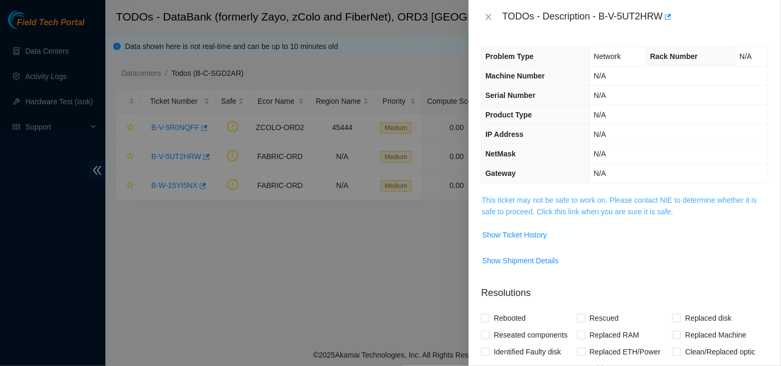
click at [372, 201] on link "This ticket may not be safe to work on. Please contact NIE to determine whether…" at bounding box center [619, 206] width 275 height 20
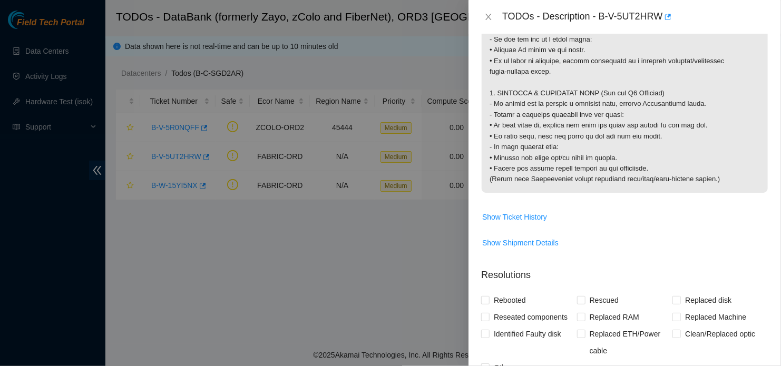
scroll to position [1083, 0]
click at [372, 254] on div at bounding box center [390, 183] width 781 height 366
click at [319, 233] on div at bounding box center [390, 183] width 781 height 366
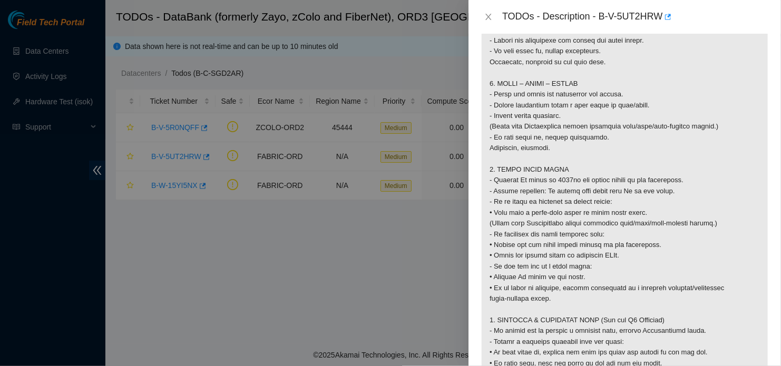
scroll to position [855, 0]
click at [372, 20] on icon "close" at bounding box center [488, 17] width 8 height 8
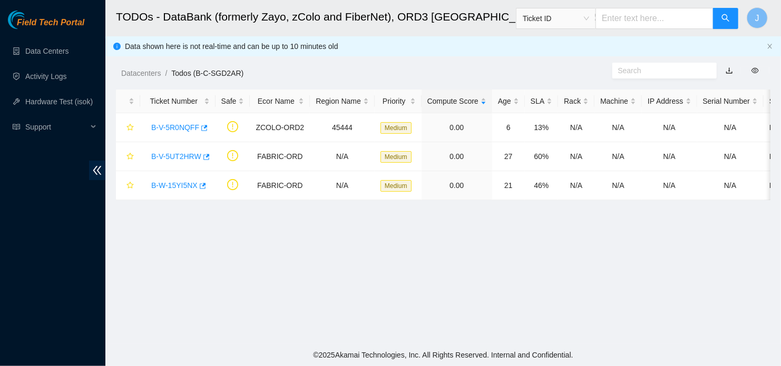
scroll to position [238, 0]
click at [179, 152] on link "B-V-5UT2HRW" at bounding box center [176, 156] width 50 height 8
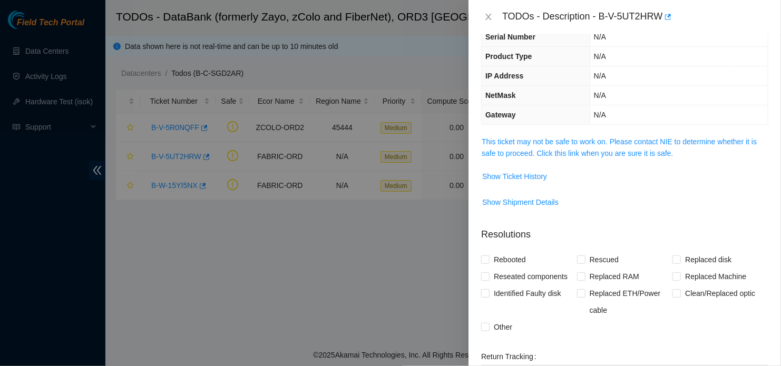
scroll to position [55, 0]
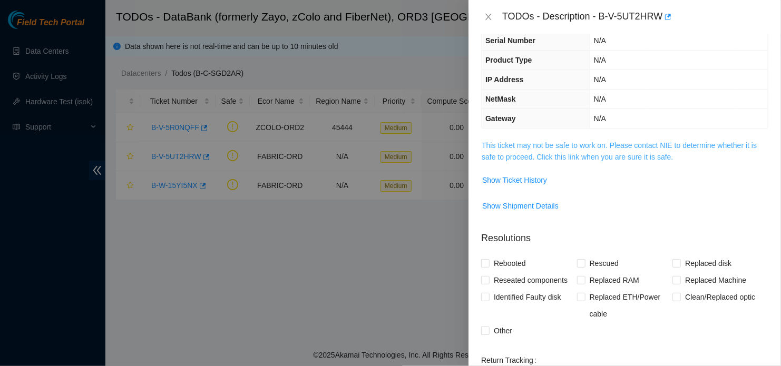
click at [372, 146] on link "This ticket may not be safe to work on. Please contact NIE to determine whether…" at bounding box center [619, 151] width 275 height 20
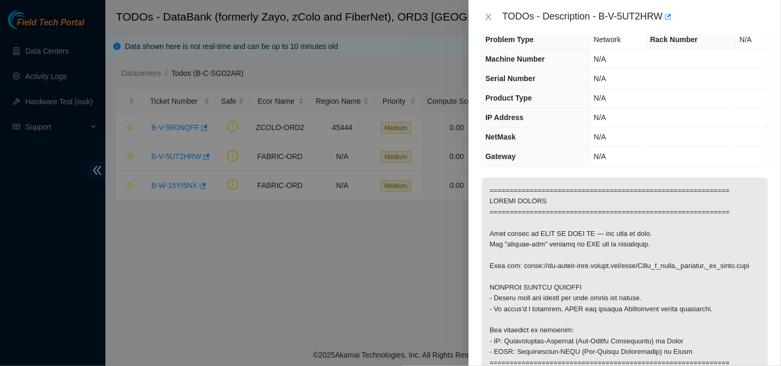
scroll to position [0, 0]
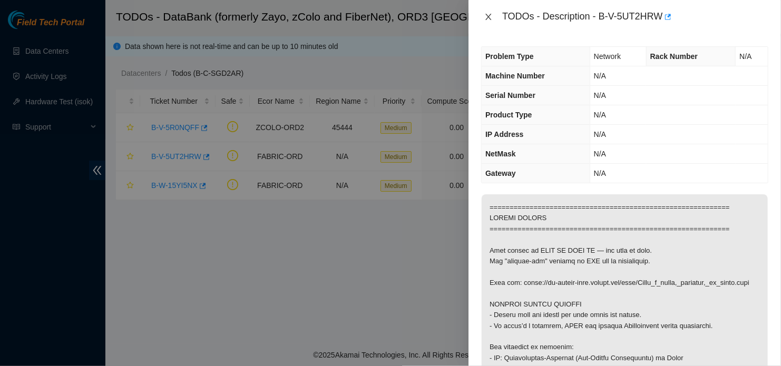
click at [372, 21] on icon "close" at bounding box center [488, 17] width 8 height 8
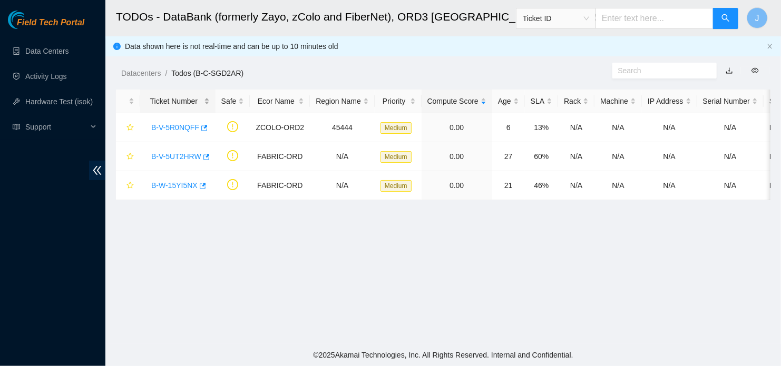
click at [178, 104] on div "Ticket Number" at bounding box center [178, 101] width 64 height 12
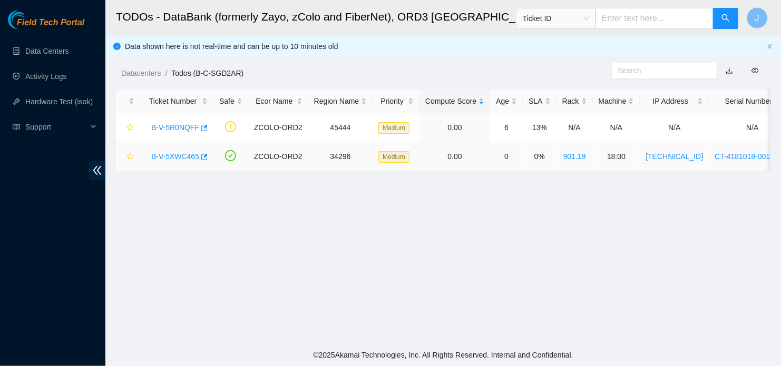
click at [178, 152] on link "B-V-5XWC465" at bounding box center [175, 156] width 48 height 8
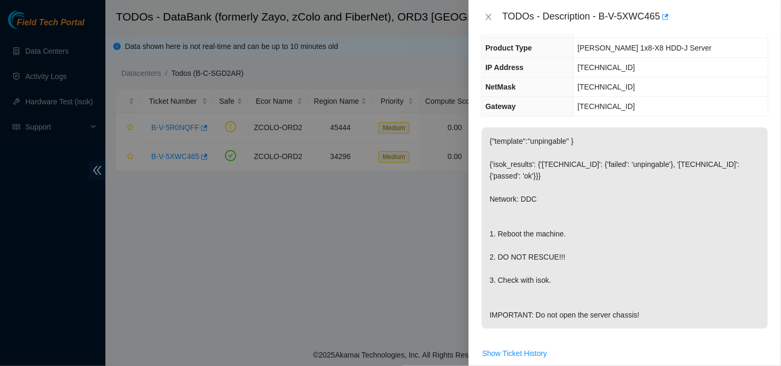
scroll to position [67, 0]
click at [343, 344] on div at bounding box center [390, 183] width 781 height 366
click at [484, 17] on button "Close" at bounding box center [488, 17] width 15 height 10
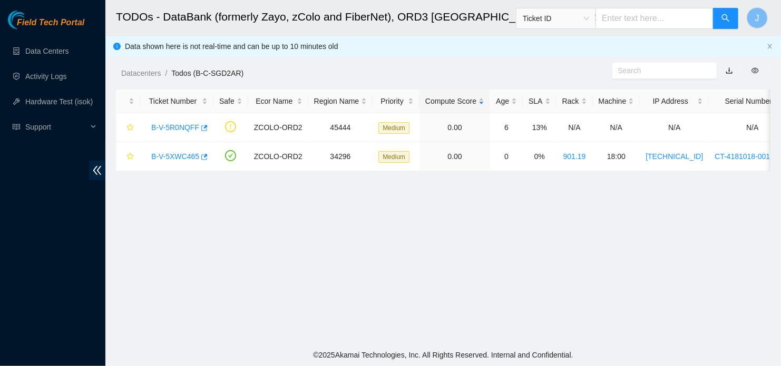
scroll to position [91, 0]
click at [185, 157] on link "B-V-5XWC465" at bounding box center [175, 156] width 48 height 8
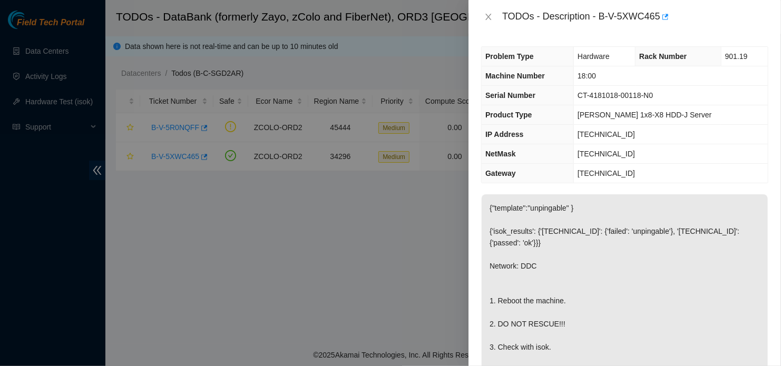
click at [485, 24] on div "TODOs - Description - B-V-5XWC465" at bounding box center [624, 16] width 287 height 17
click at [488, 17] on icon "close" at bounding box center [489, 17] width 6 height 6
